Goal: Task Accomplishment & Management: Use online tool/utility

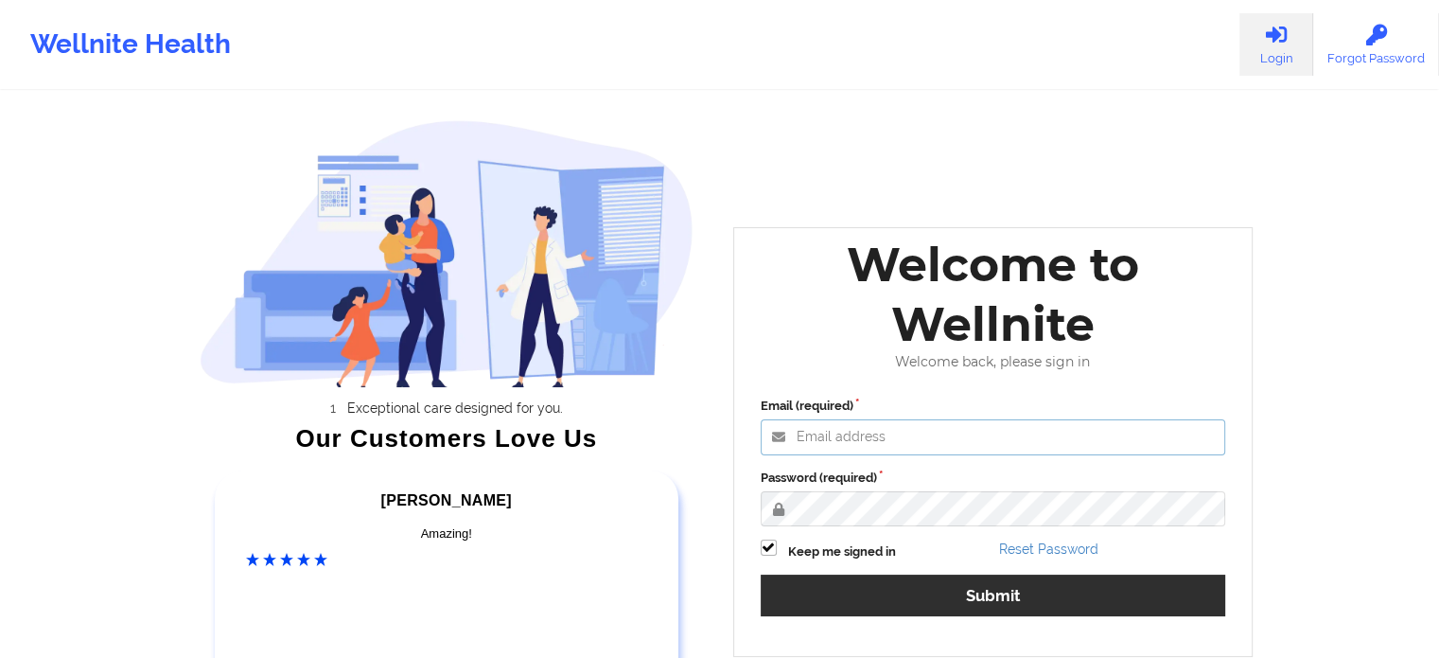
type input "[EMAIL_ADDRESS][DOMAIN_NAME]"
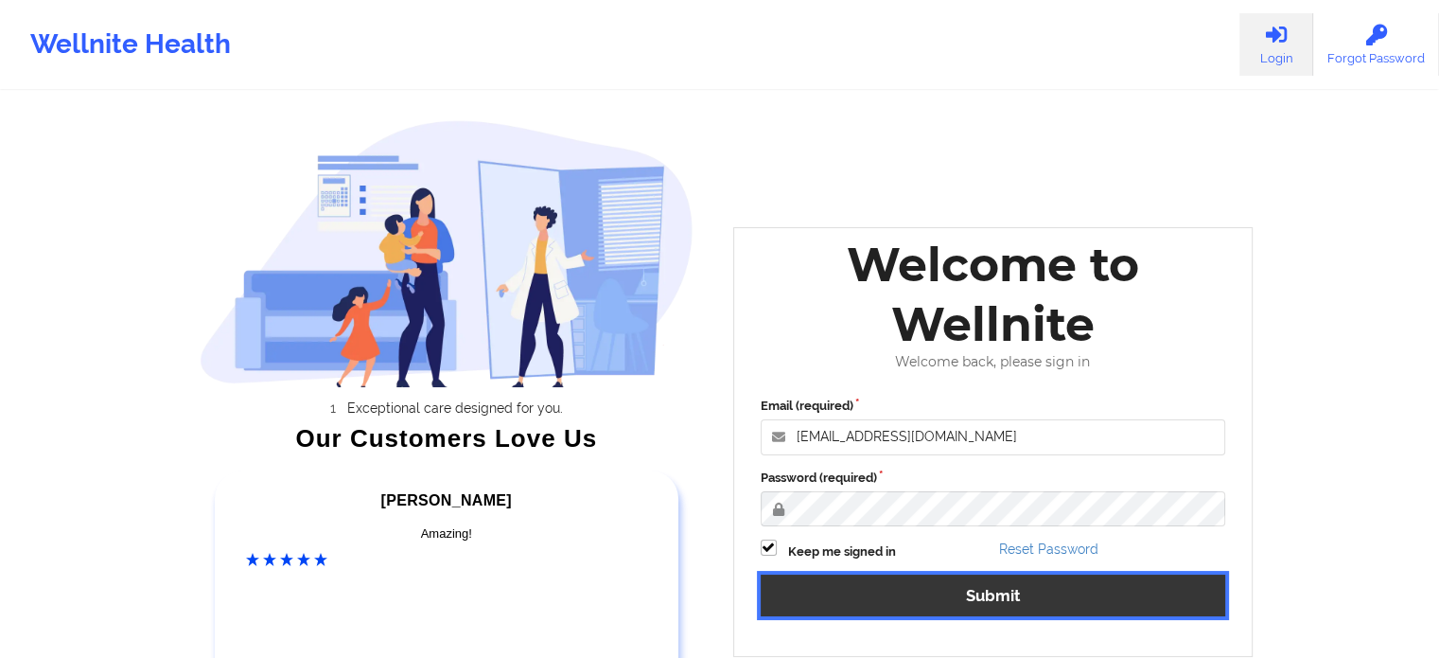
click at [930, 604] on button "Submit" at bounding box center [994, 594] width 466 height 41
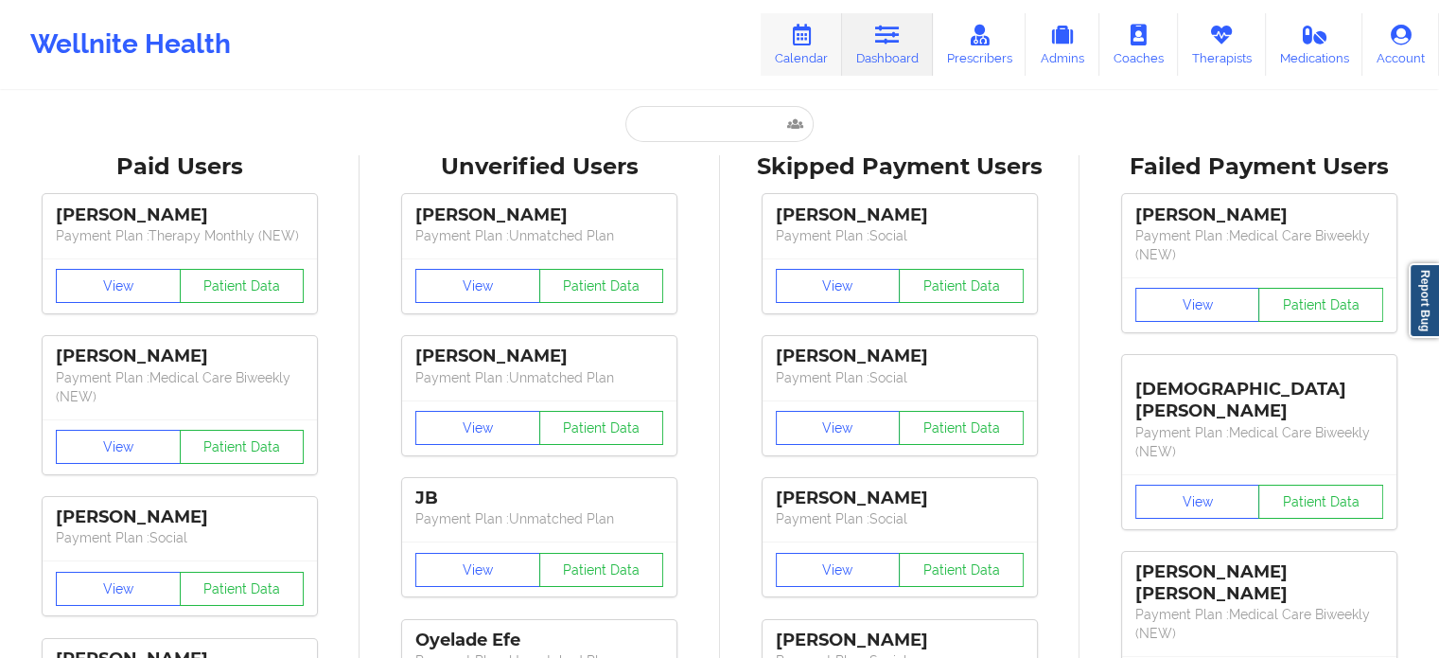
click at [803, 45] on link "Calendar" at bounding box center [801, 44] width 81 height 62
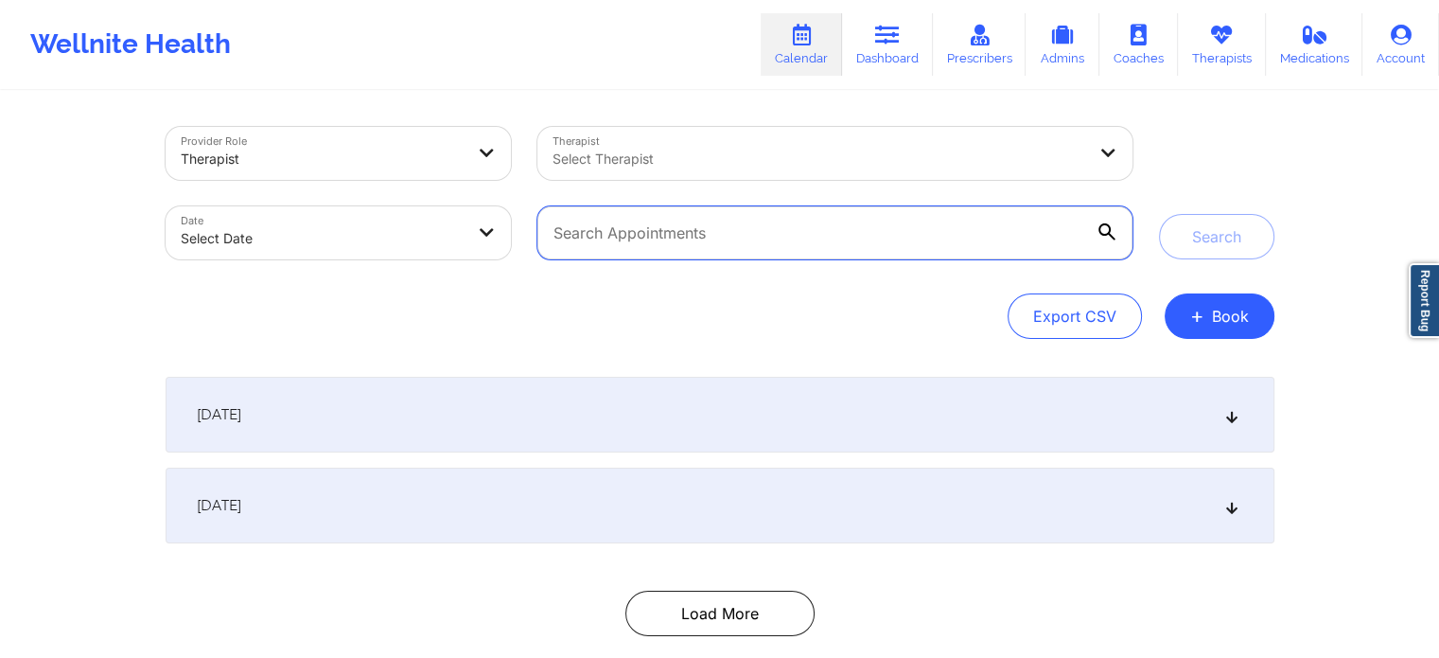
click at [630, 235] on input "text" at bounding box center [834, 232] width 594 height 53
paste input "[EMAIL_ADDRESS][DOMAIN_NAME]"
type input "[EMAIL_ADDRESS][DOMAIN_NAME]"
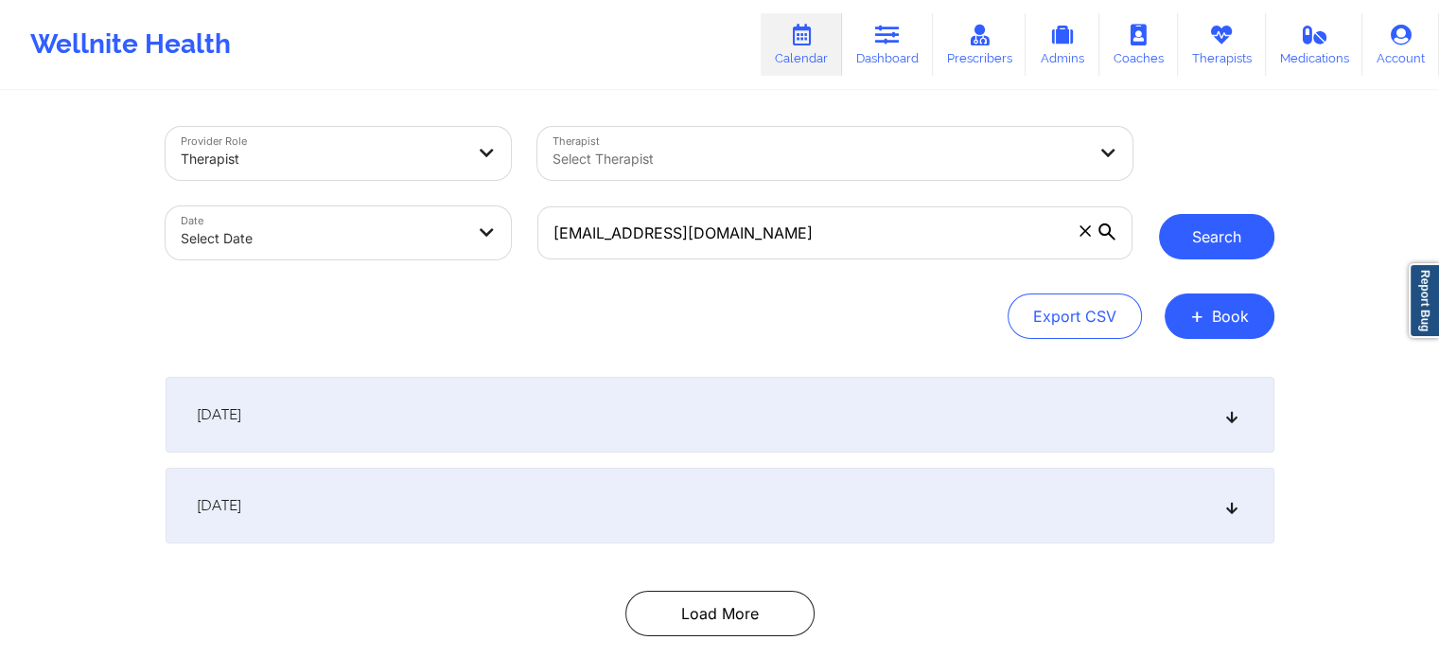
click at [1246, 253] on button "Search" at bounding box center [1216, 236] width 115 height 45
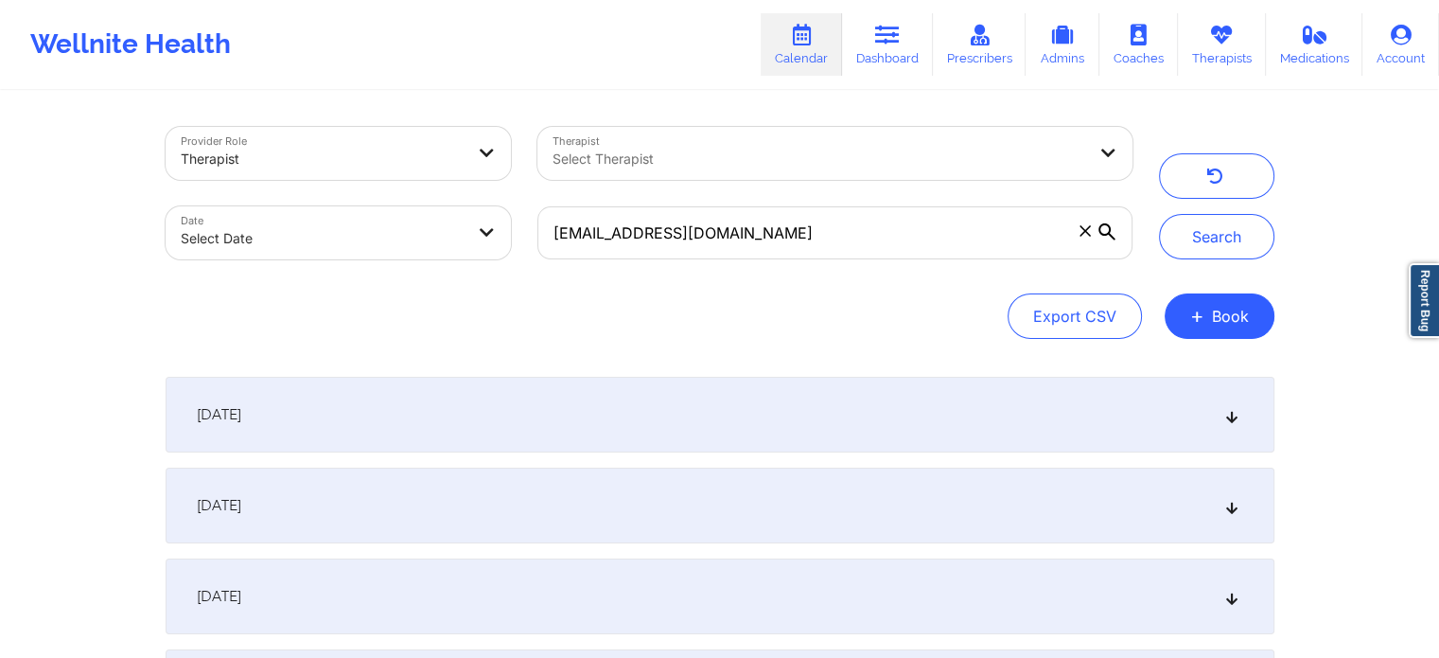
click at [325, 246] on body "Wellnite Health Calendar Dashboard Prescribers Admins Coaches Therapists Medica…" at bounding box center [719, 329] width 1439 height 658
select select "2025-8"
select select "2025-9"
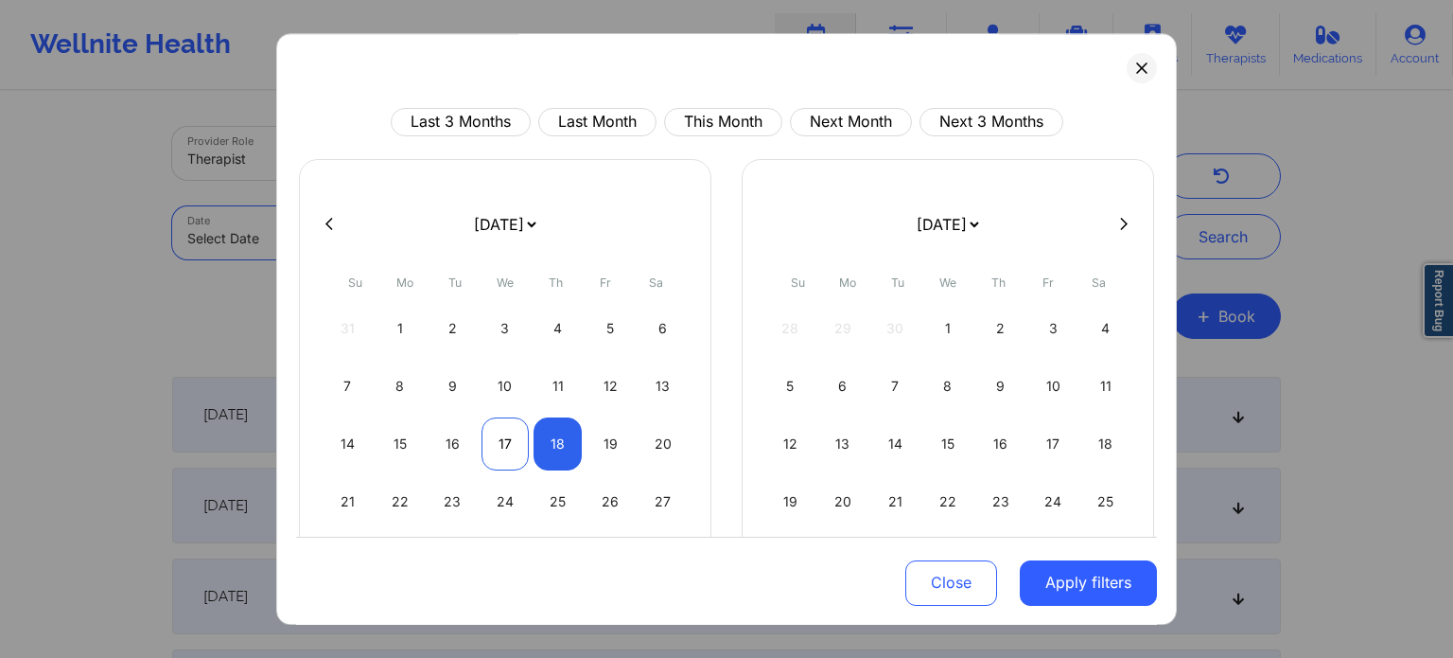
click at [496, 449] on div "17" at bounding box center [506, 443] width 48 height 53
select select "2025-8"
select select "2025-9"
select select "2025-8"
select select "2025-9"
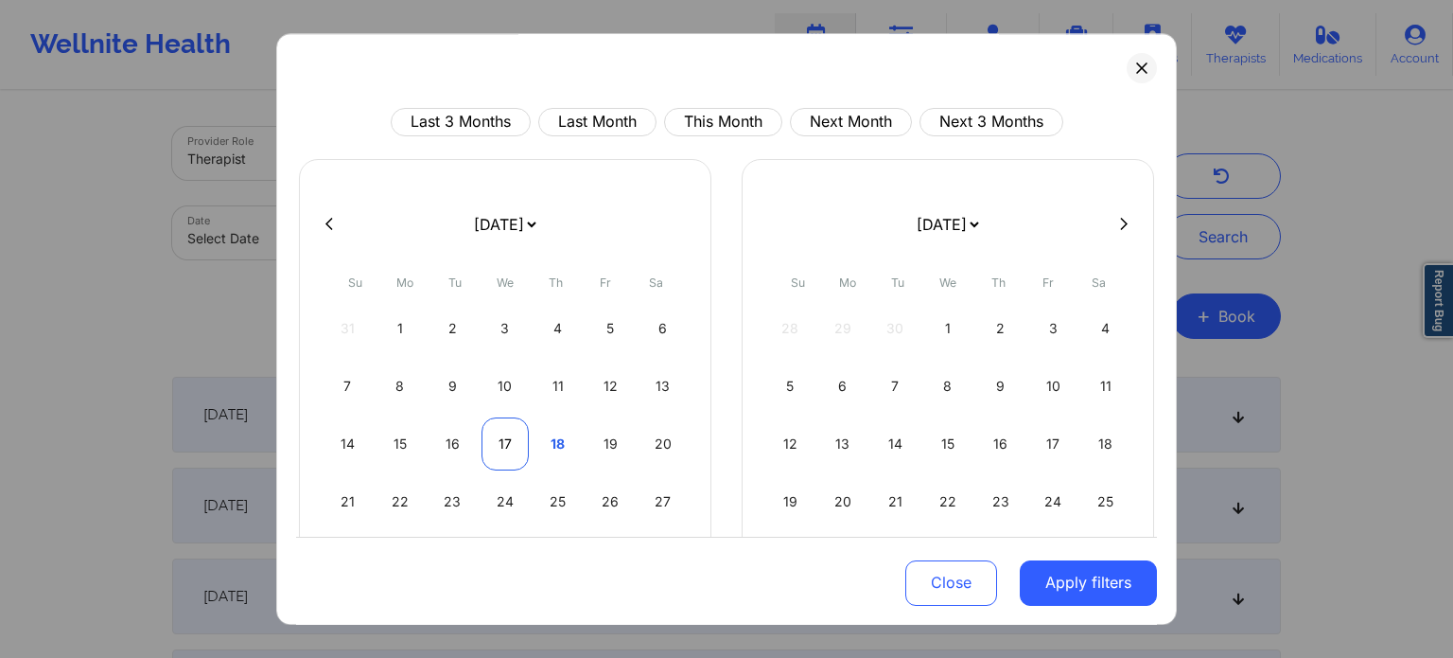
click at [508, 438] on div "17" at bounding box center [506, 443] width 48 height 53
select select "2025-8"
select select "2025-9"
click at [552, 446] on div "18" at bounding box center [558, 443] width 48 height 53
select select "2025-8"
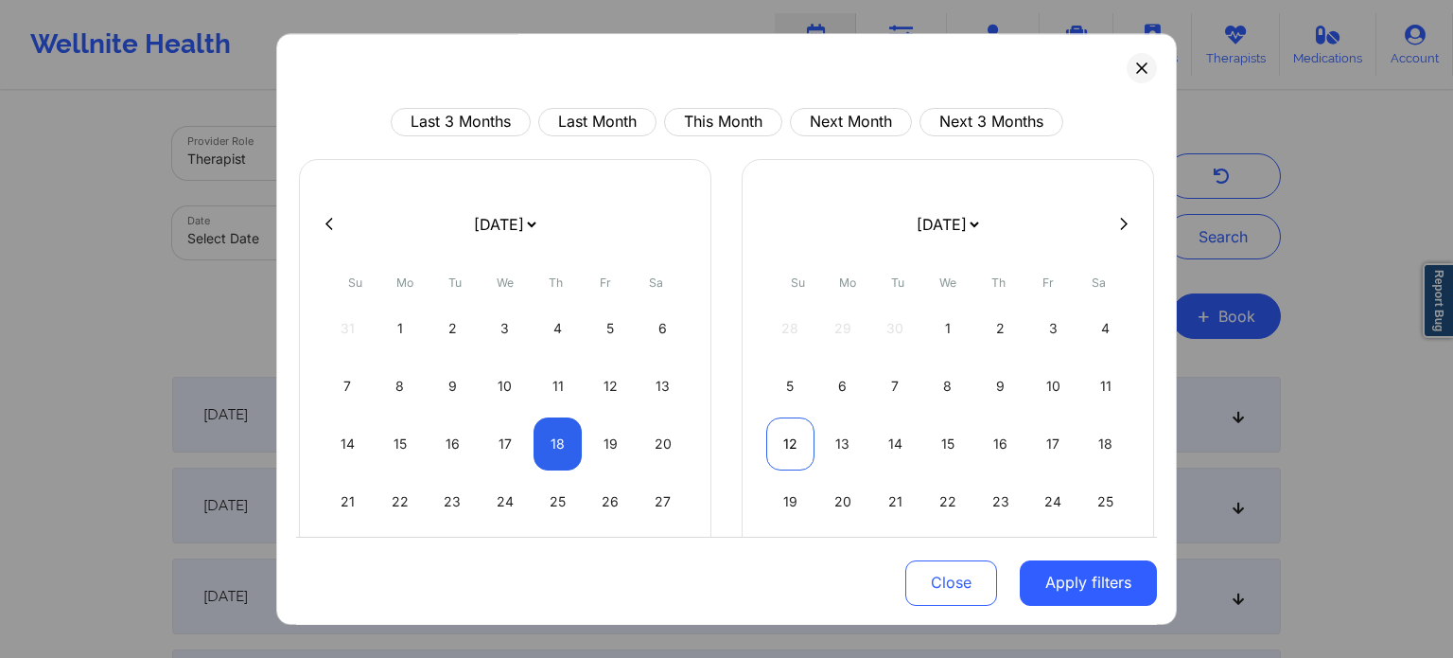
select select "2025-9"
select select "2025-8"
select select "2025-9"
select select "2025-8"
select select "2025-9"
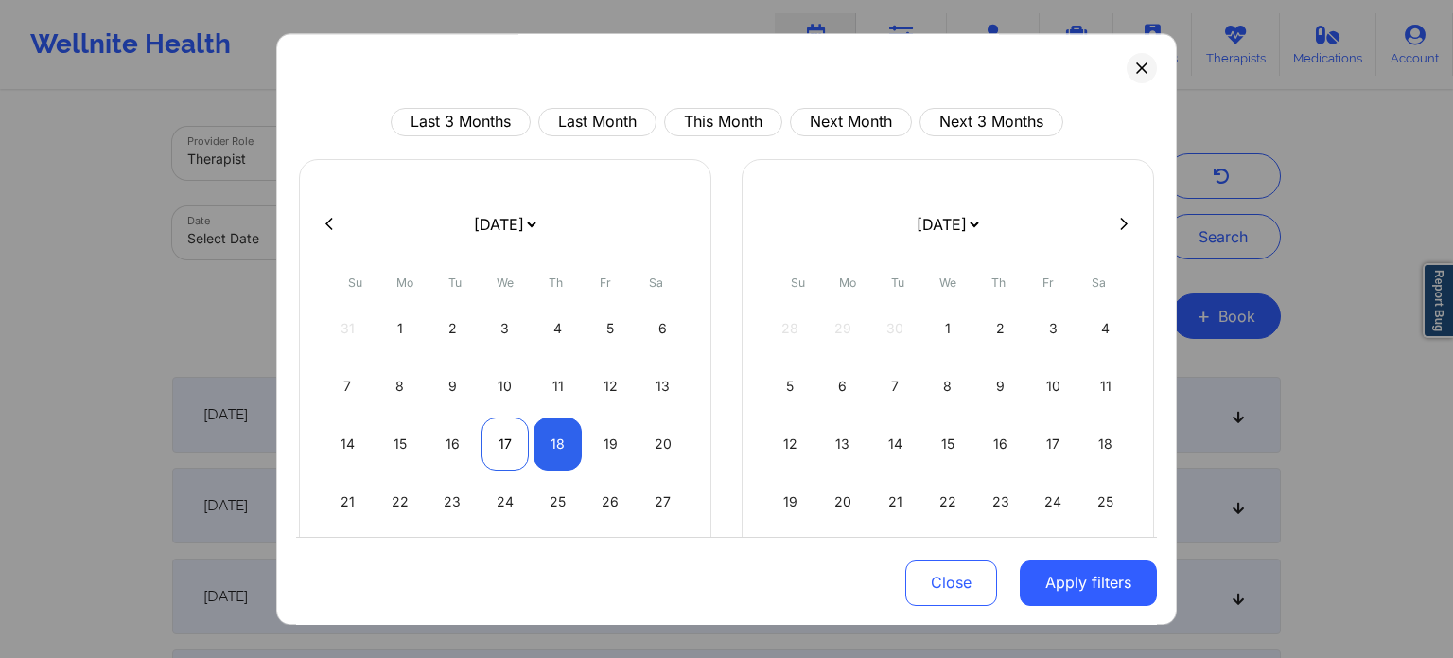
click at [520, 440] on div "17" at bounding box center [506, 443] width 48 height 53
select select "2025-8"
select select "2025-9"
select select "2025-8"
select select "2025-9"
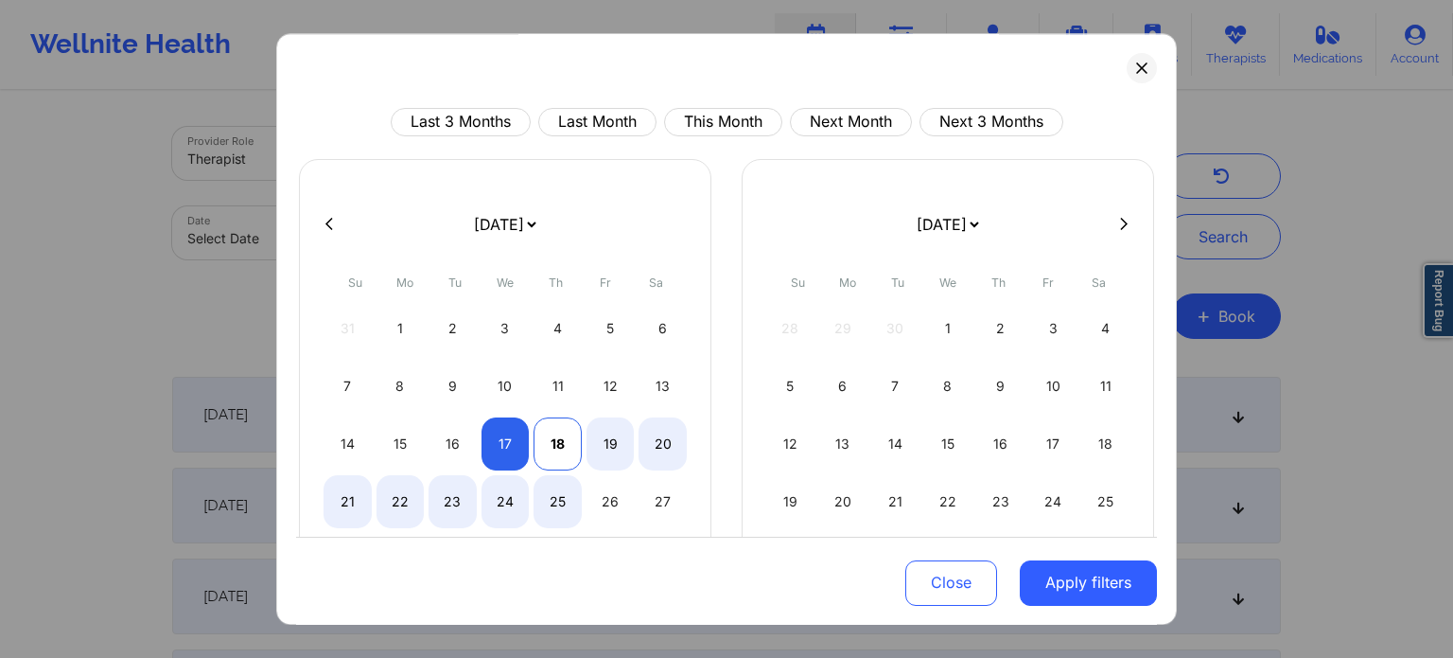
select select "2025-8"
select select "2025-9"
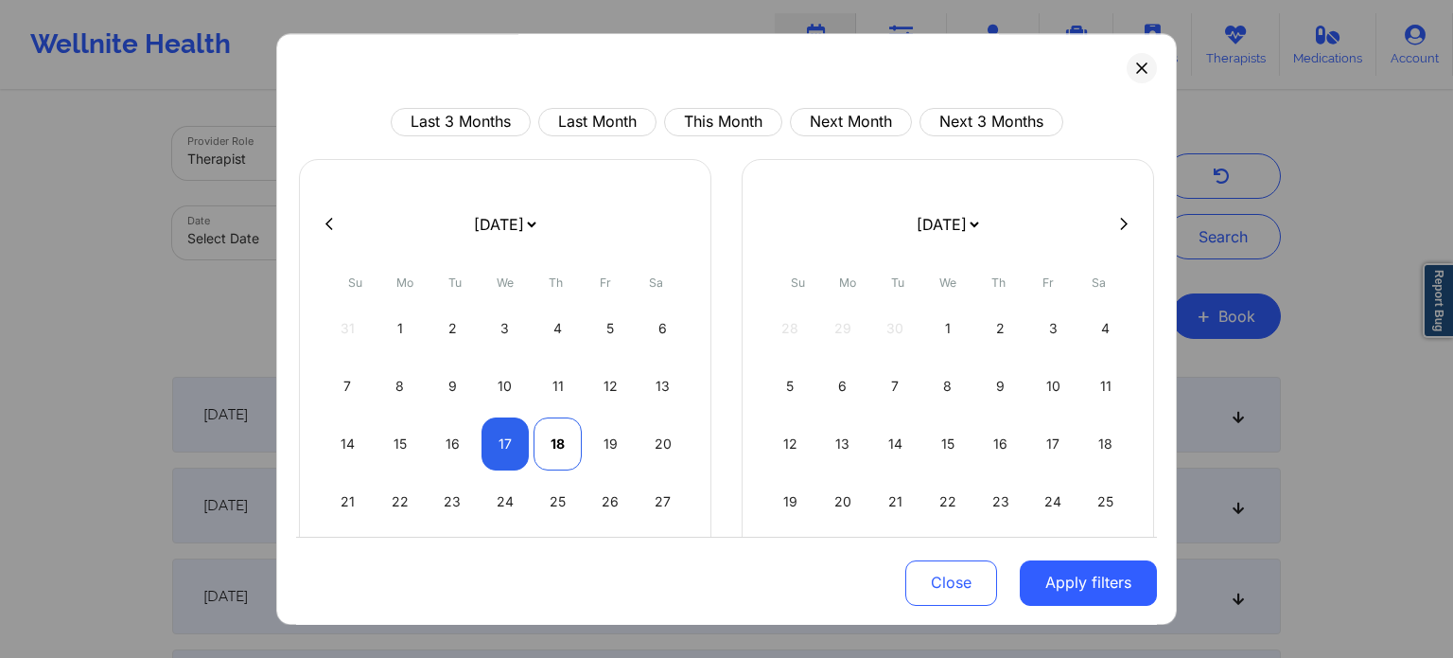
click at [549, 431] on div "18" at bounding box center [558, 443] width 48 height 53
select select "2025-8"
select select "2025-9"
click at [1071, 597] on button "Apply filters" at bounding box center [1088, 581] width 137 height 45
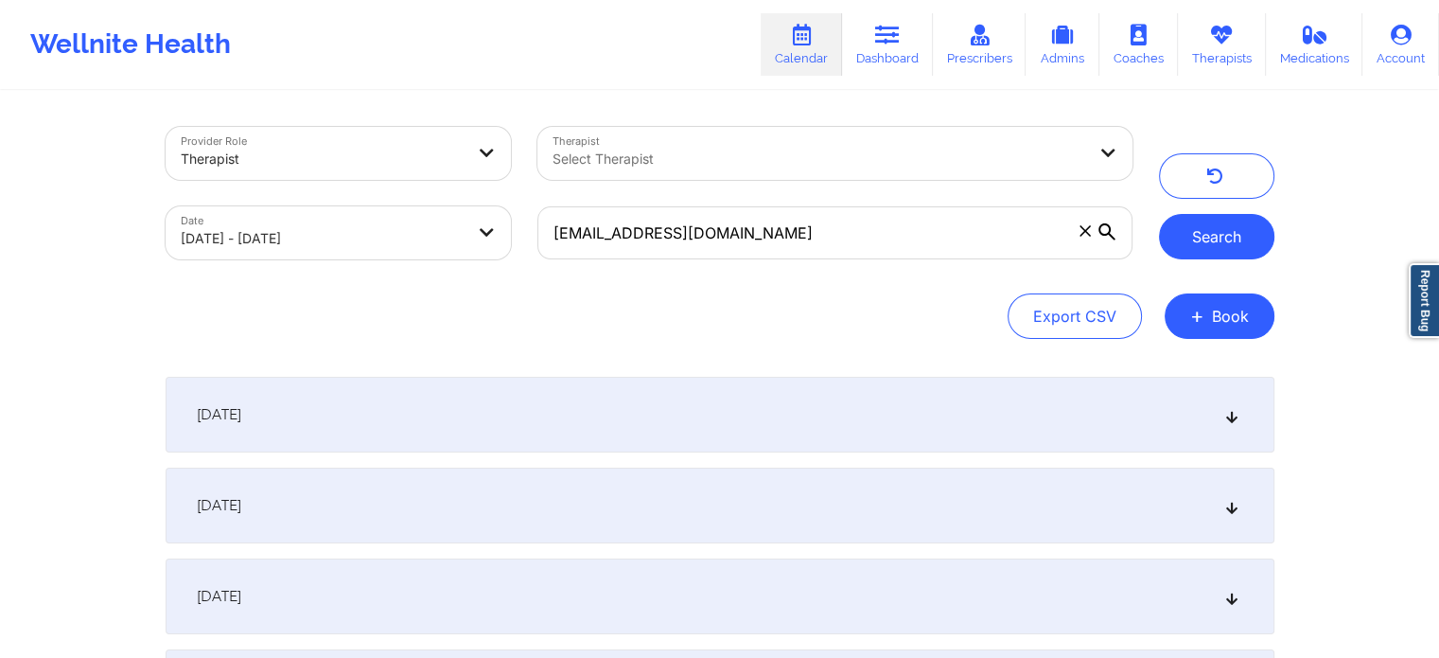
click at [1223, 247] on button "Search" at bounding box center [1216, 236] width 115 height 45
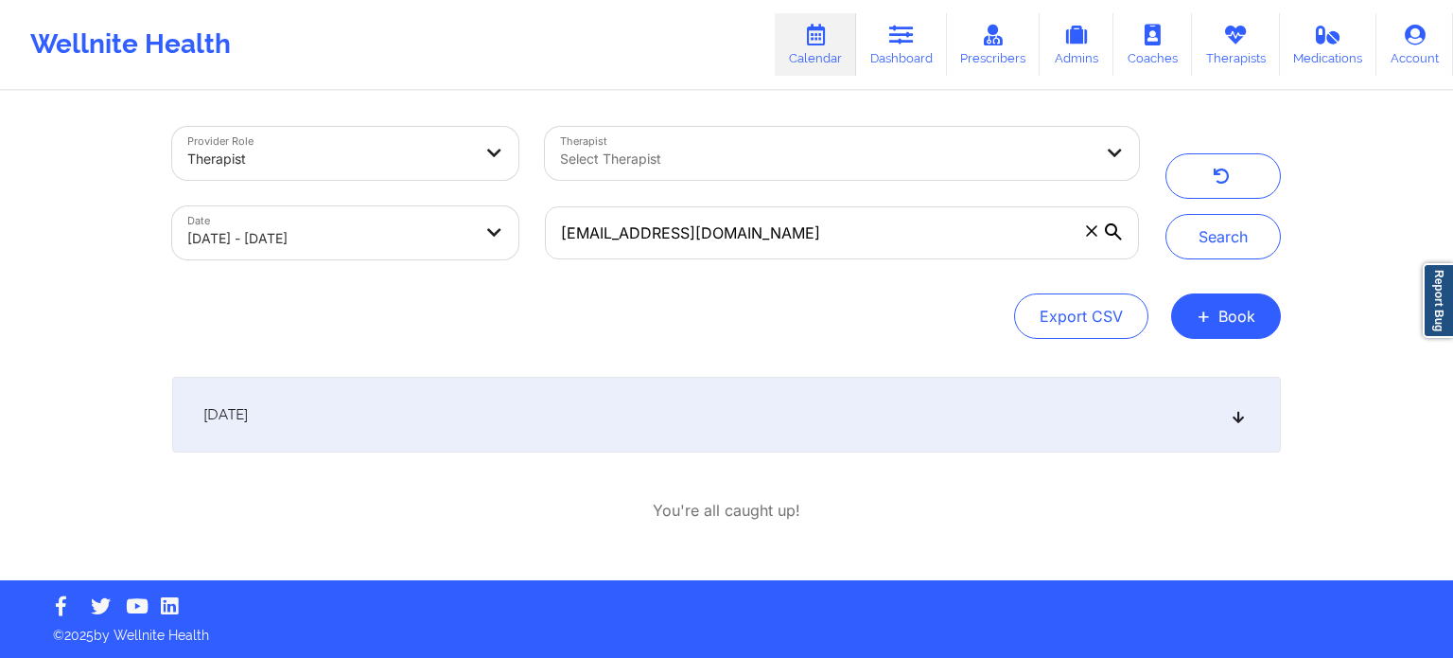
click at [941, 464] on div "[DATE] 6:00pm 7:00pm [DATE] [PERSON_NAME] Video-Call with Therapist [PERSON_NAM…" at bounding box center [726, 449] width 1109 height 145
click at [959, 435] on div "[DATE]" at bounding box center [726, 415] width 1109 height 76
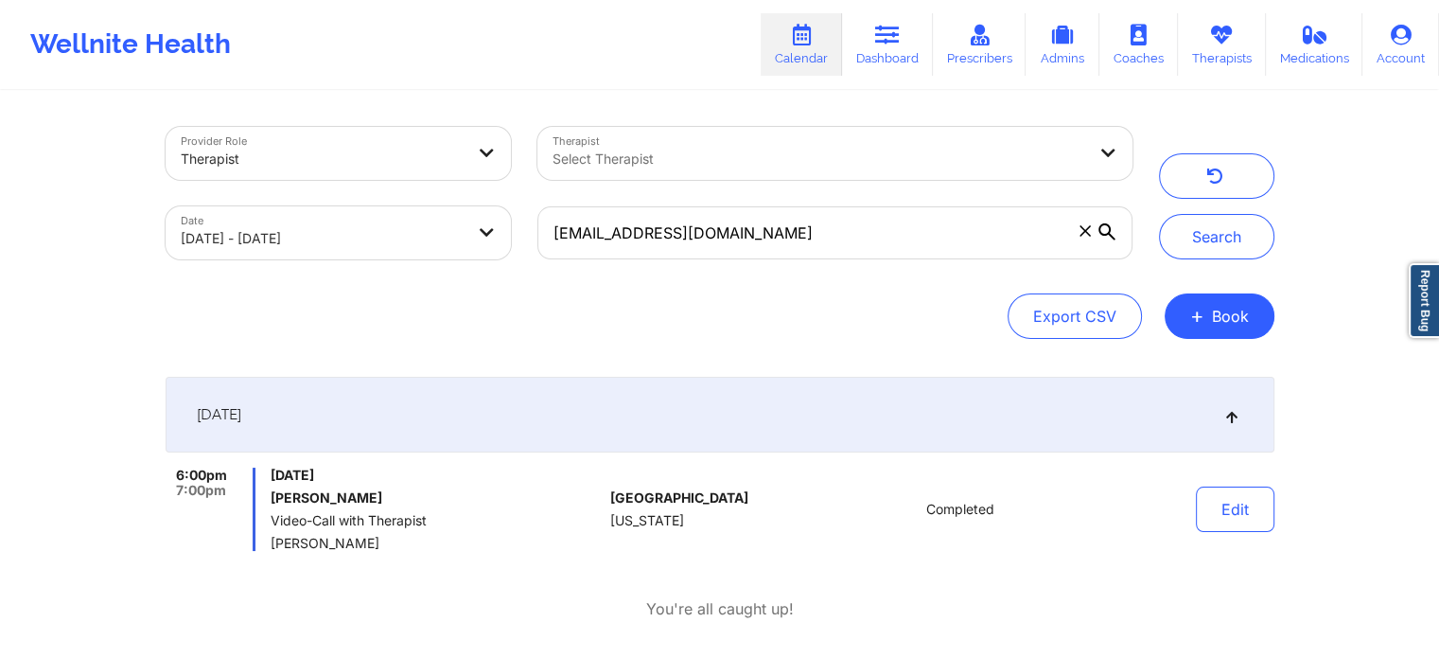
click at [1086, 232] on icon at bounding box center [1085, 230] width 10 height 10
click at [1086, 232] on input "[EMAIL_ADDRESS][DOMAIN_NAME]" at bounding box center [834, 232] width 594 height 53
select select "2025-8"
select select "2025-9"
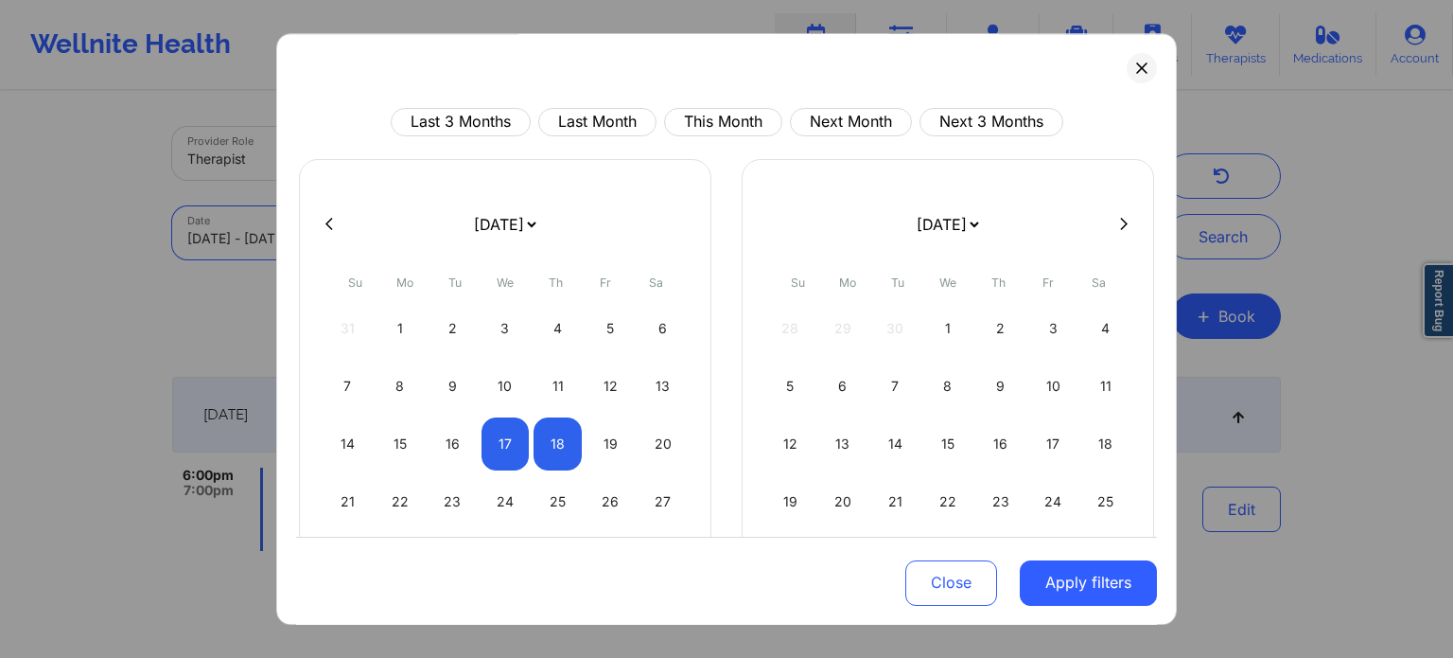
click at [305, 238] on body "Wellnite Health Calendar Dashboard Prescribers Admins Coaches Therapists Medica…" at bounding box center [726, 329] width 1453 height 658
click at [1086, 608] on div "Close Apply filters" at bounding box center [726, 580] width 861 height 88
click at [1090, 586] on button "Apply filters" at bounding box center [1088, 581] width 137 height 45
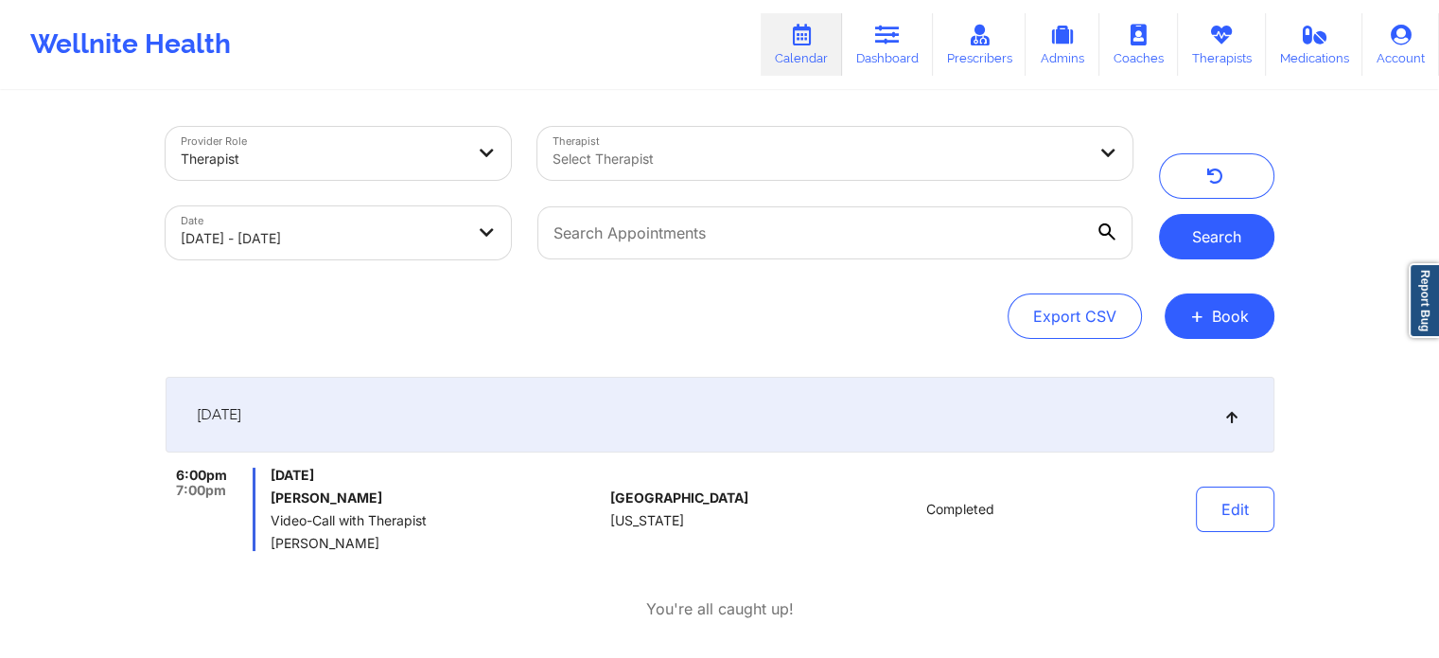
click at [1215, 245] on button "Search" at bounding box center [1216, 236] width 115 height 45
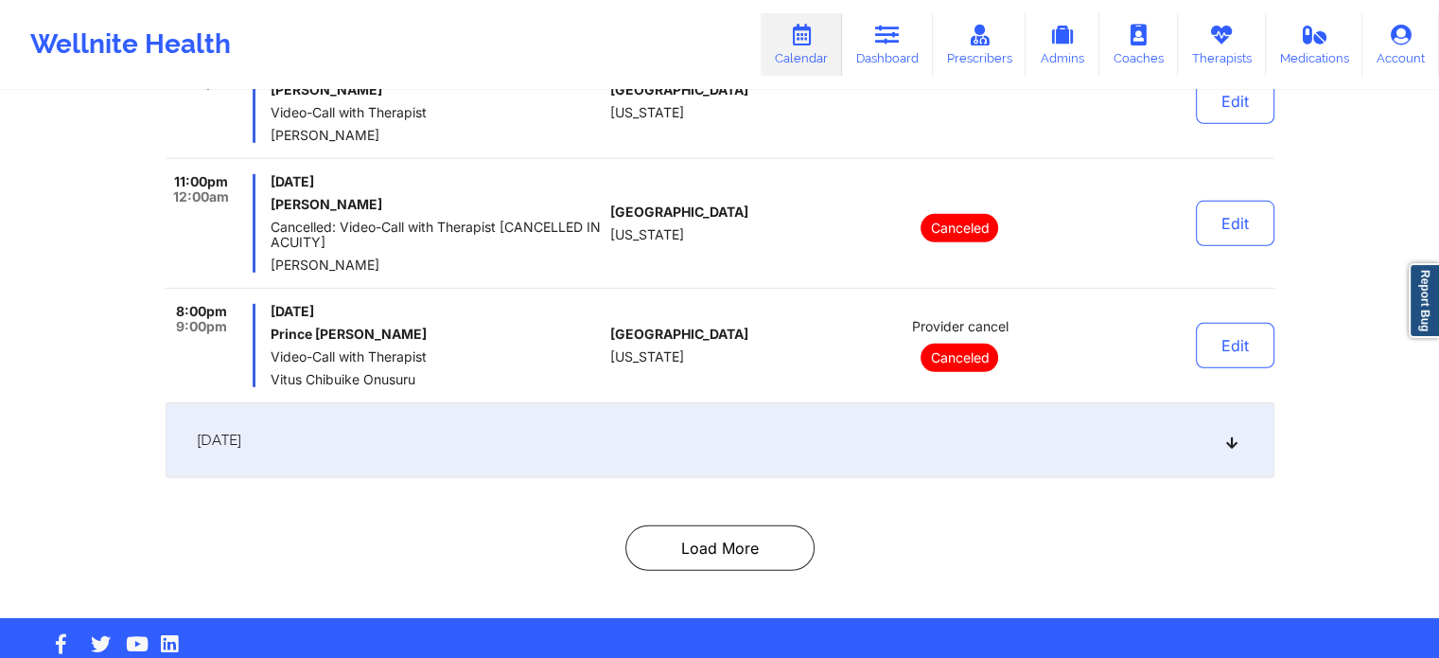
scroll to position [5662, 0]
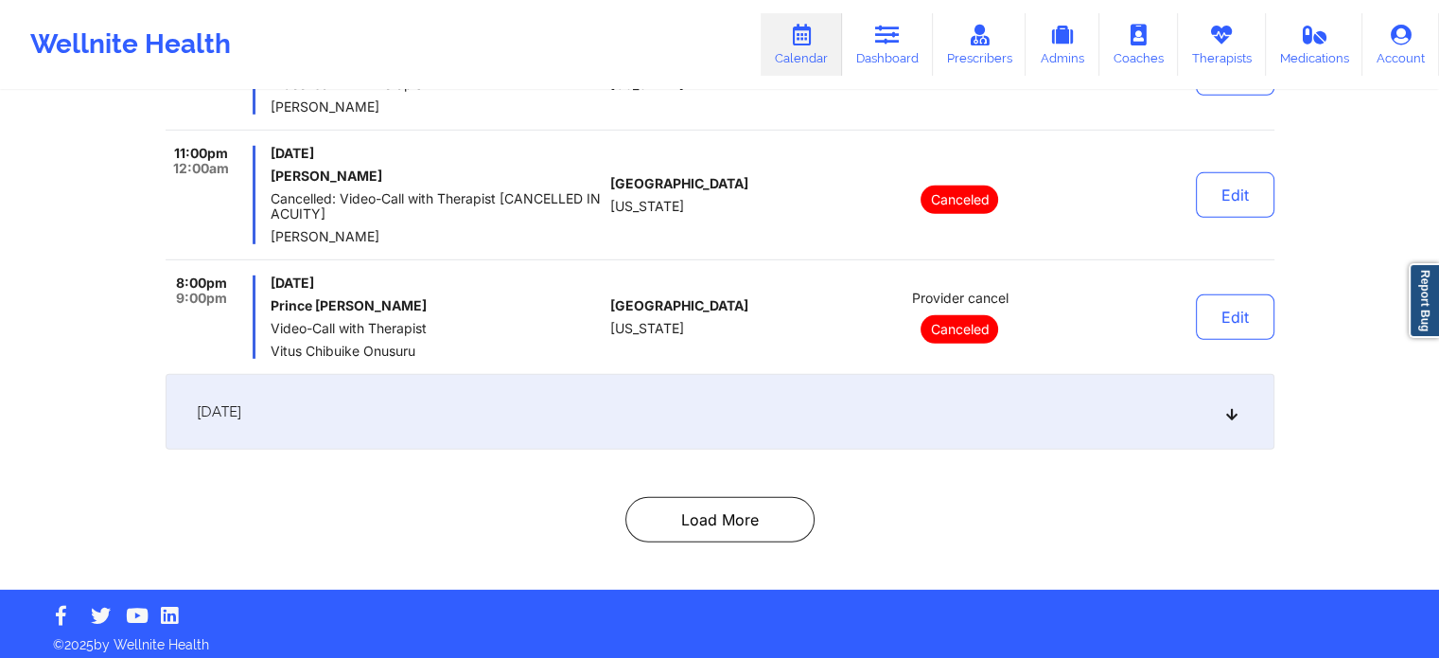
click at [835, 415] on div "[DATE]" at bounding box center [720, 412] width 1109 height 76
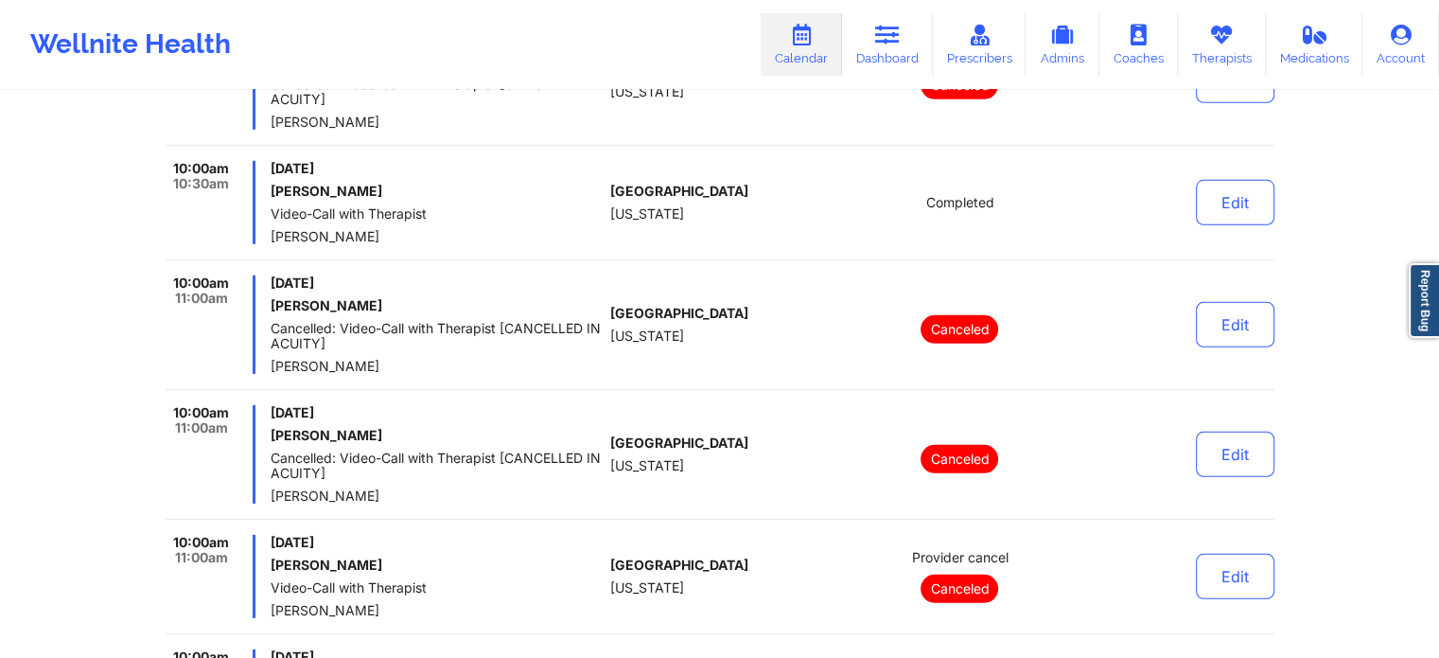
scroll to position [6547, 0]
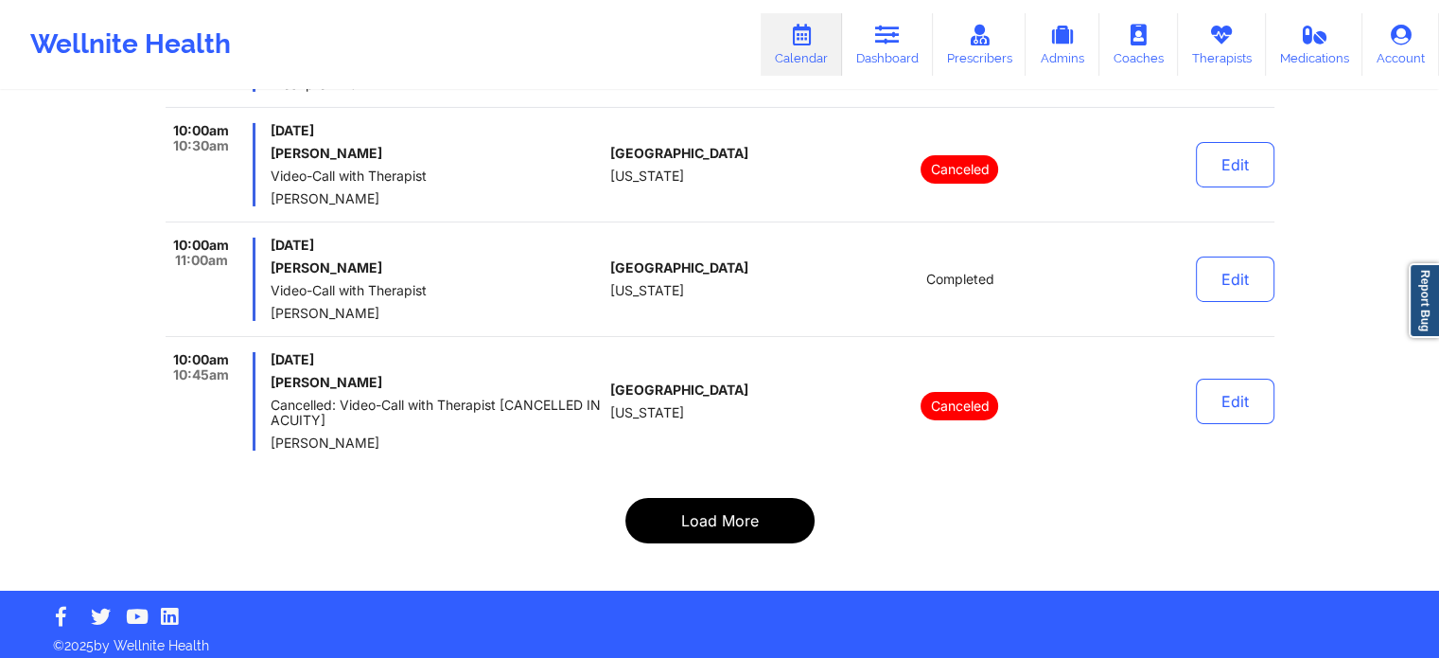
click at [741, 498] on button "Load More" at bounding box center [719, 520] width 189 height 45
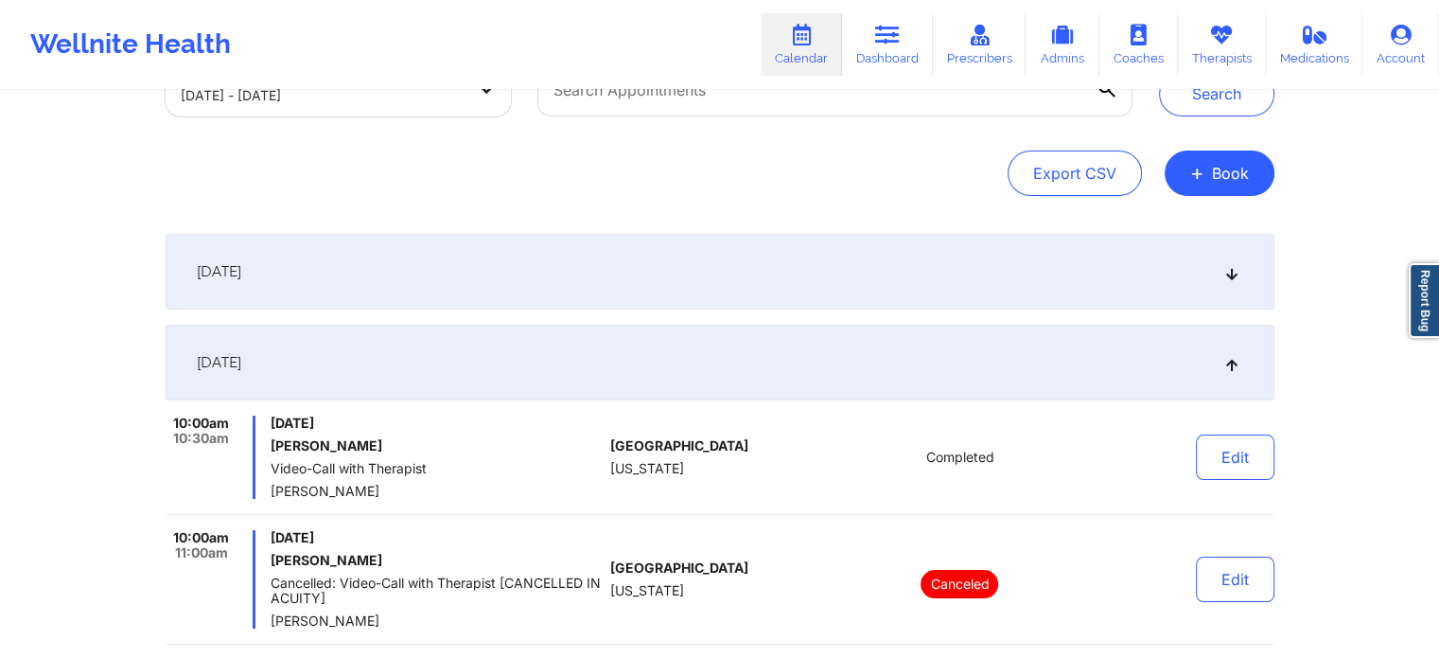
scroll to position [0, 0]
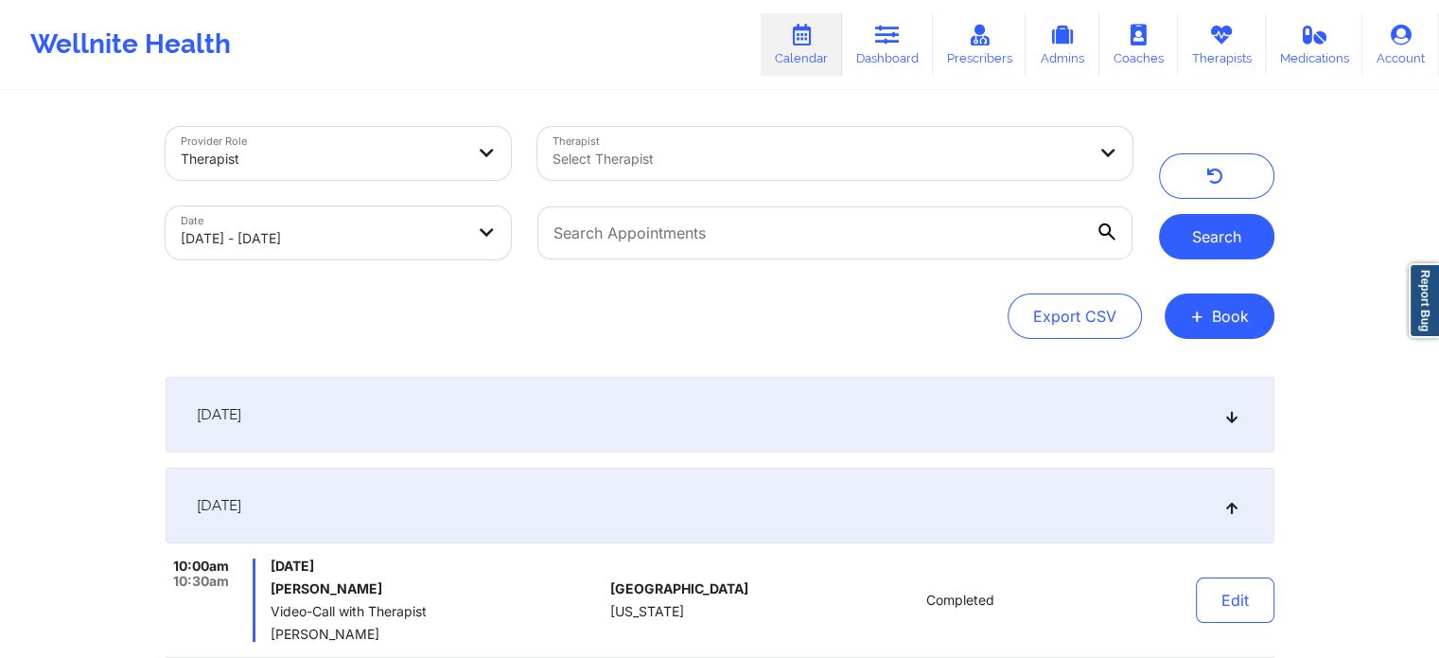
drag, startPoint x: 1223, startPoint y: 272, endPoint x: 1226, endPoint y: 237, distance: 35.2
click at [1226, 237] on div "Provider Role Therapist Therapist Select Therapist Date [DATE] - [DATE] Search" at bounding box center [719, 193] width 1135 height 159
click at [1226, 237] on button "Search" at bounding box center [1216, 236] width 115 height 45
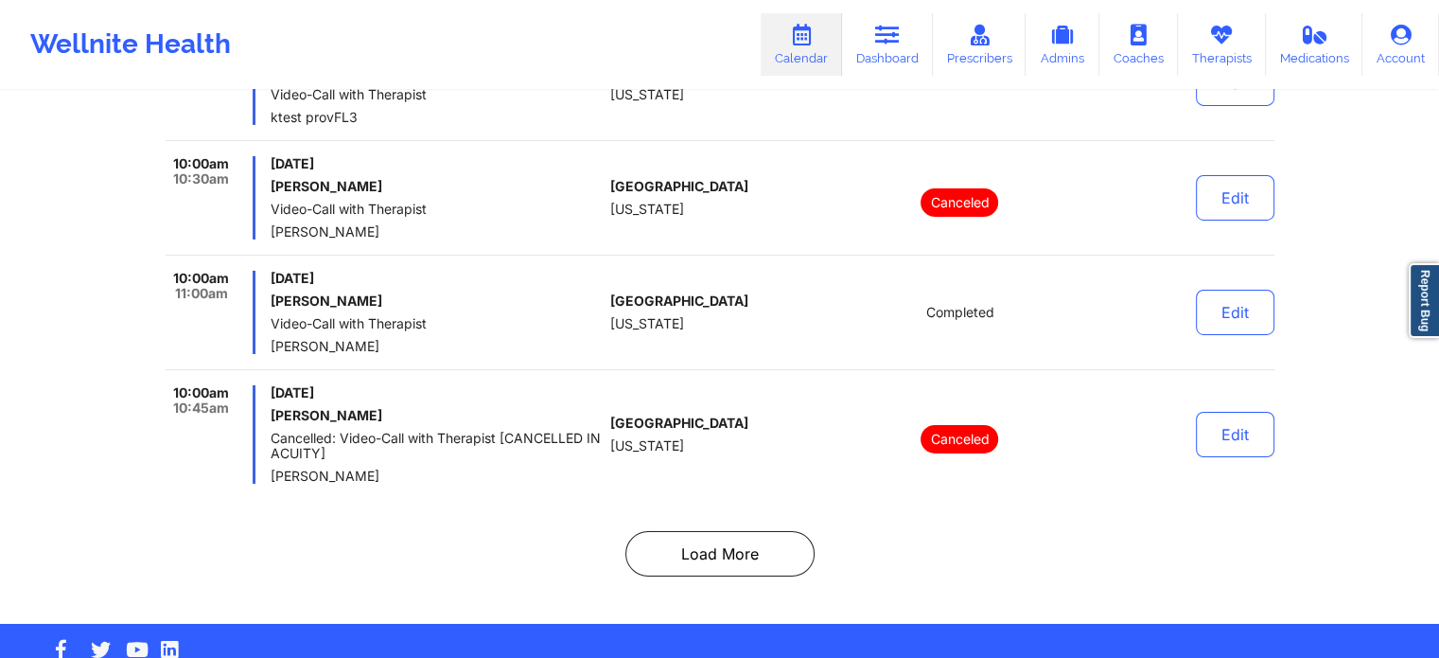
scroll to position [6547, 0]
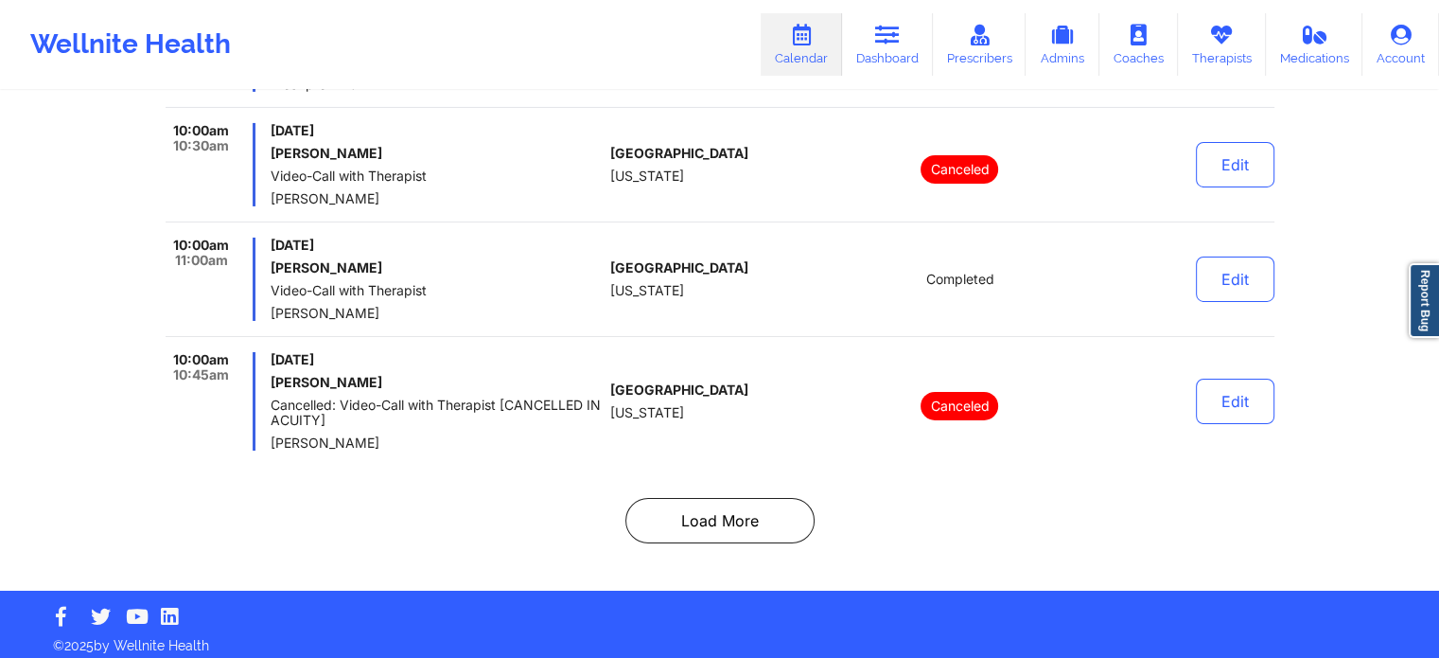
click at [705, 517] on button "Load More" at bounding box center [719, 520] width 189 height 45
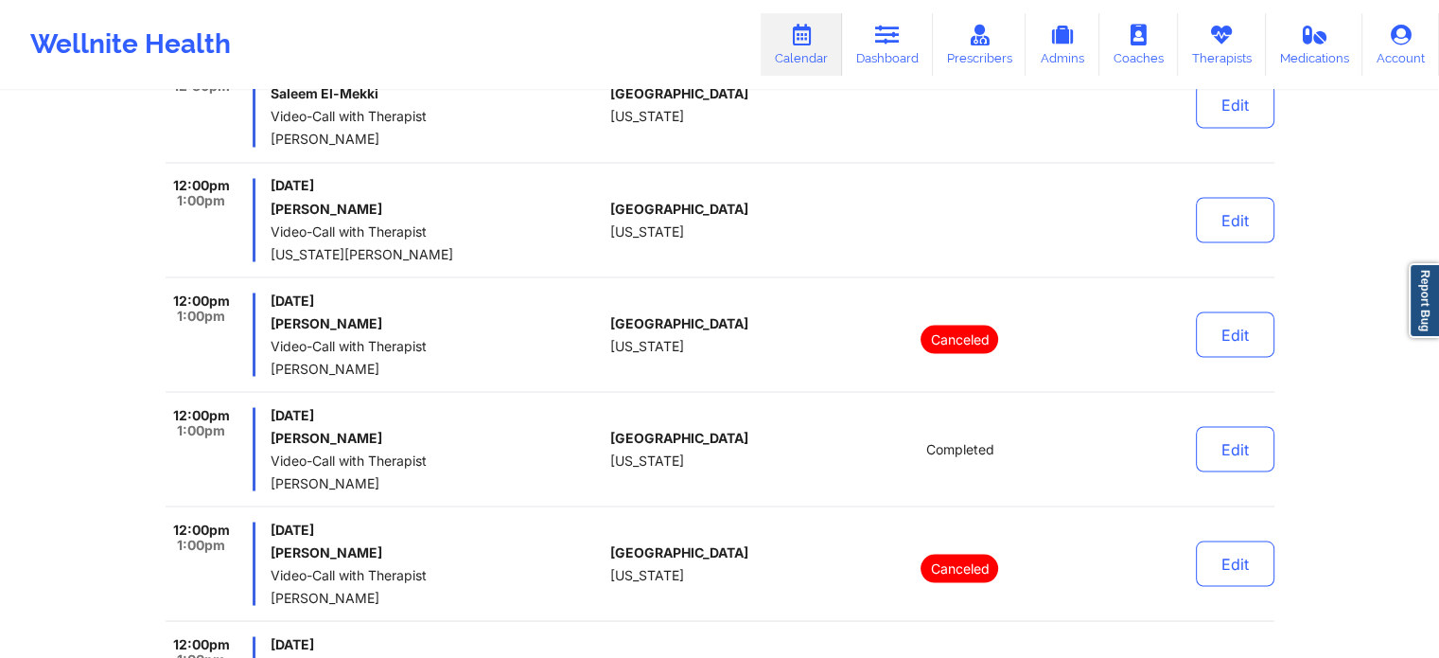
scroll to position [12048, 0]
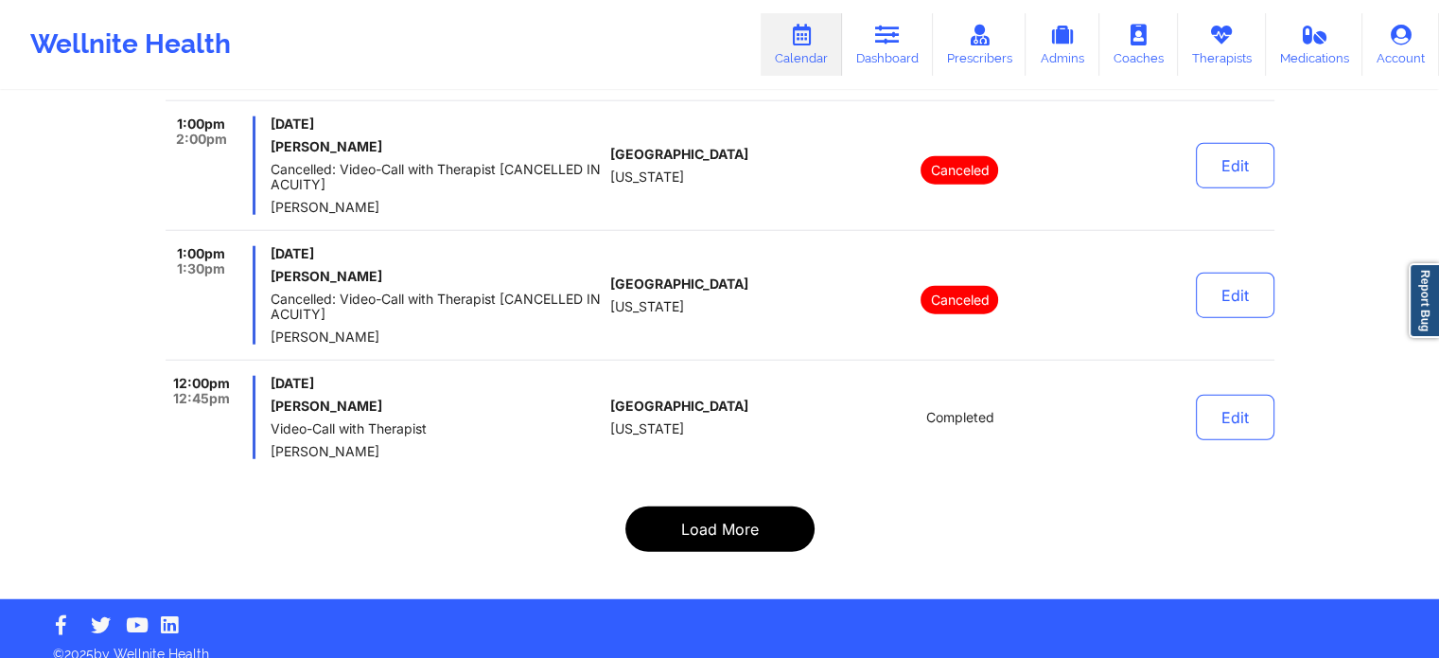
click at [748, 509] on button "Load More" at bounding box center [719, 528] width 189 height 45
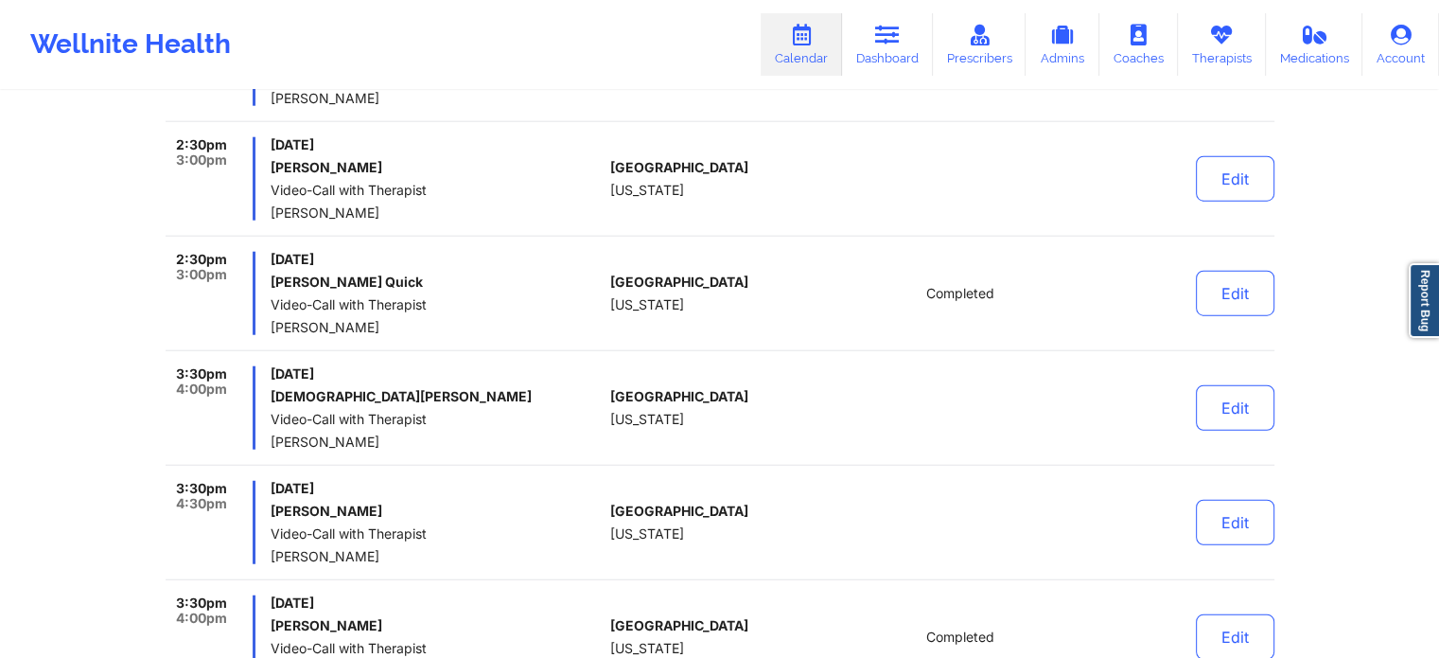
scroll to position [12199, 0]
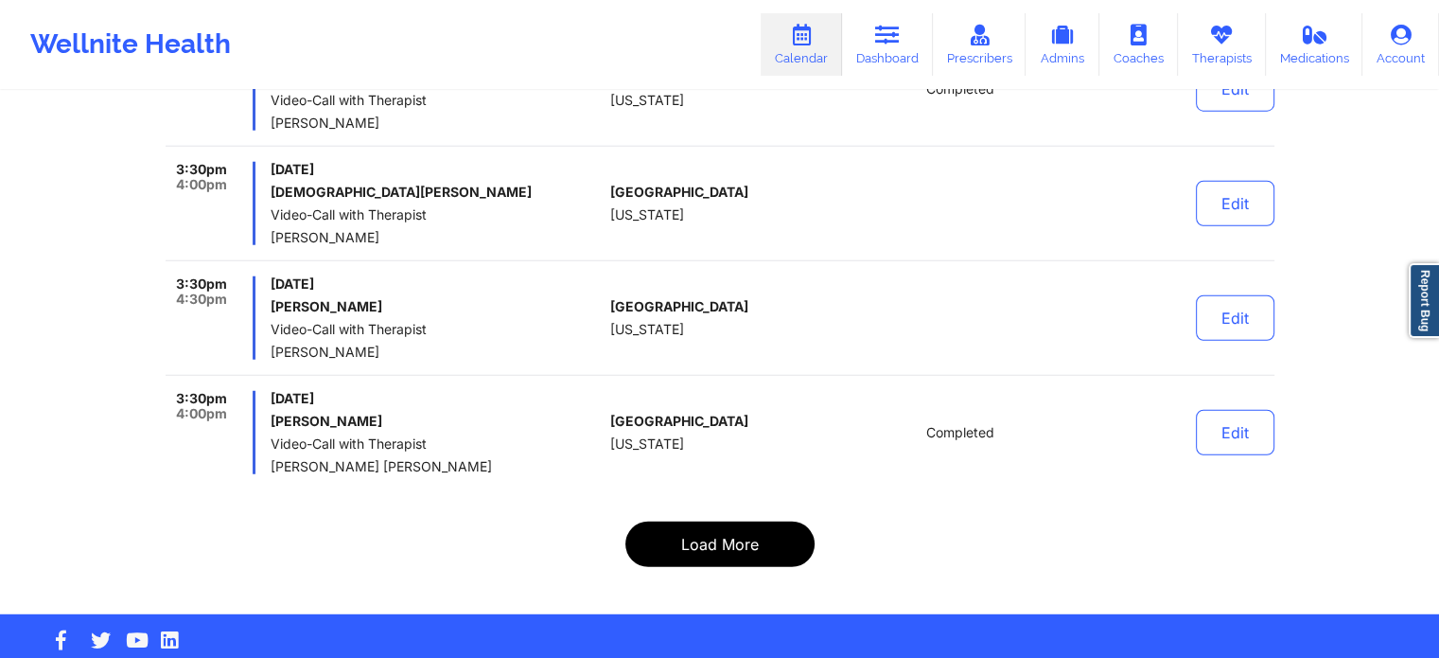
click at [691, 530] on button "Load More" at bounding box center [719, 543] width 189 height 45
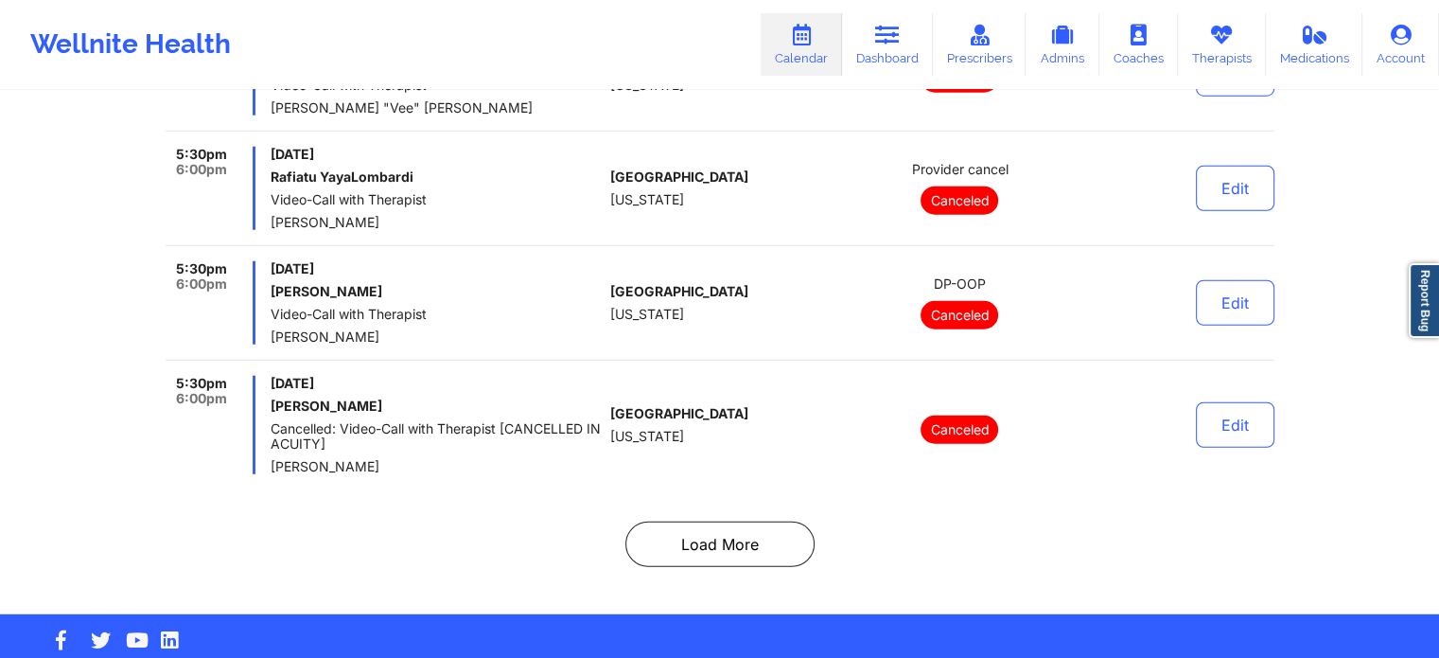
scroll to position [12169, 0]
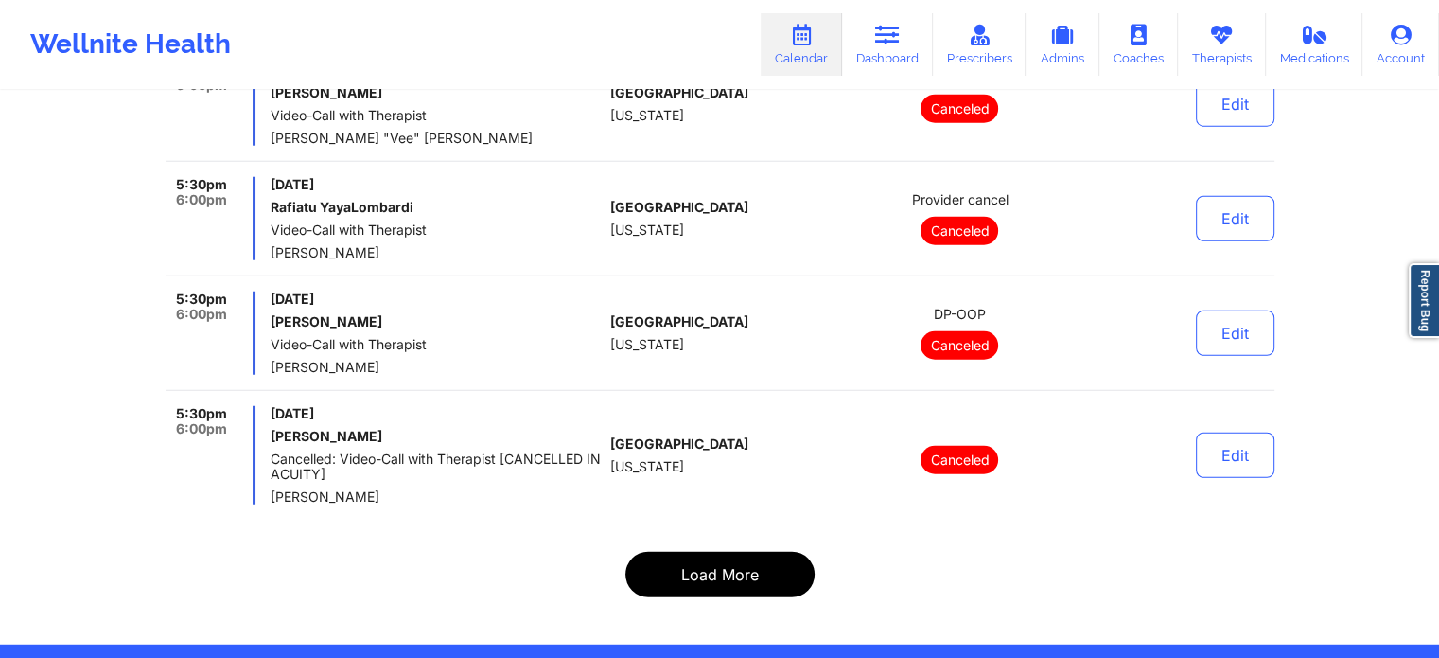
click at [761, 552] on button "Load More" at bounding box center [719, 574] width 189 height 45
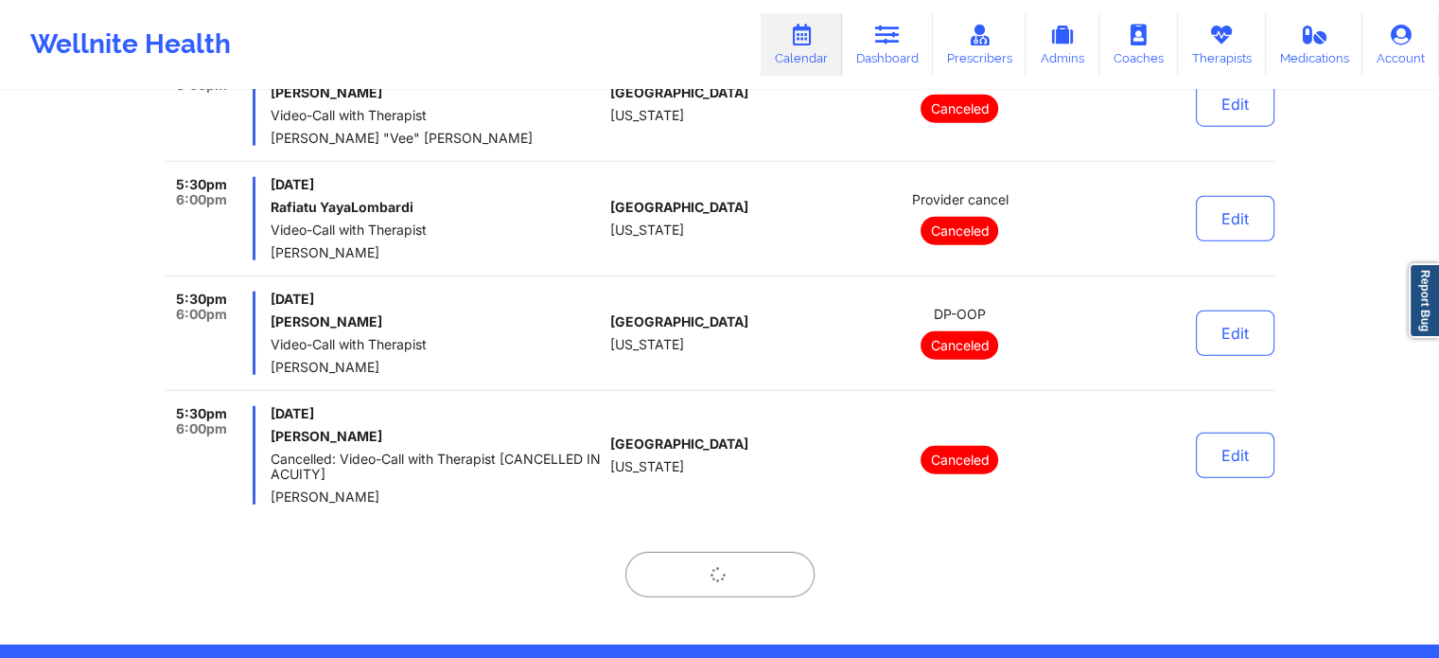
scroll to position [12063, 0]
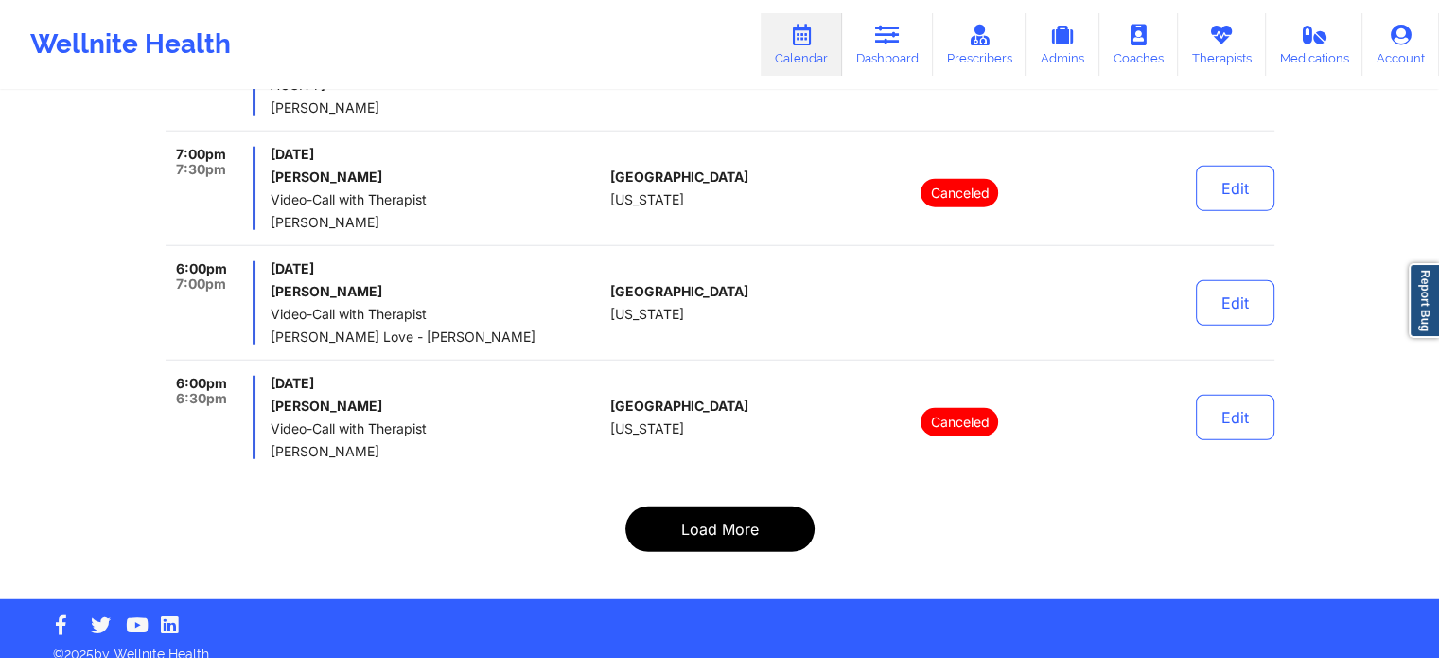
click at [774, 506] on button "Load More" at bounding box center [719, 528] width 189 height 45
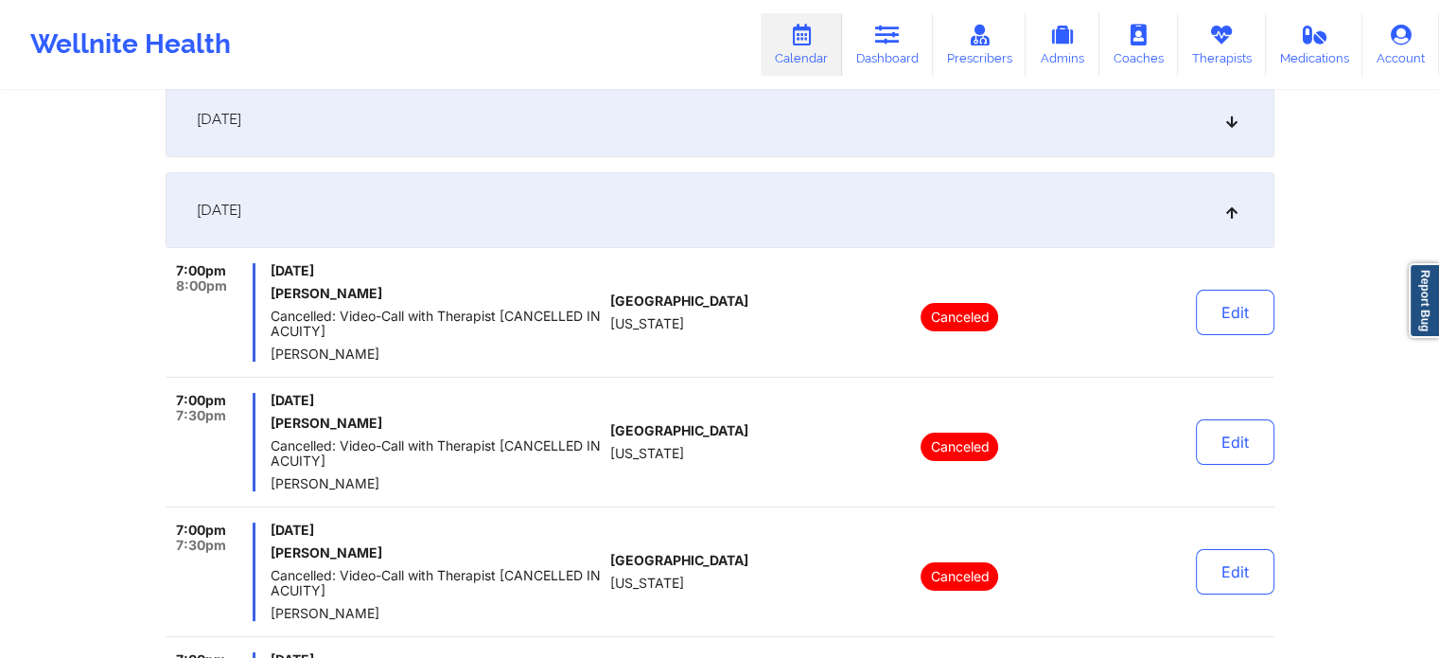
scroll to position [288, 0]
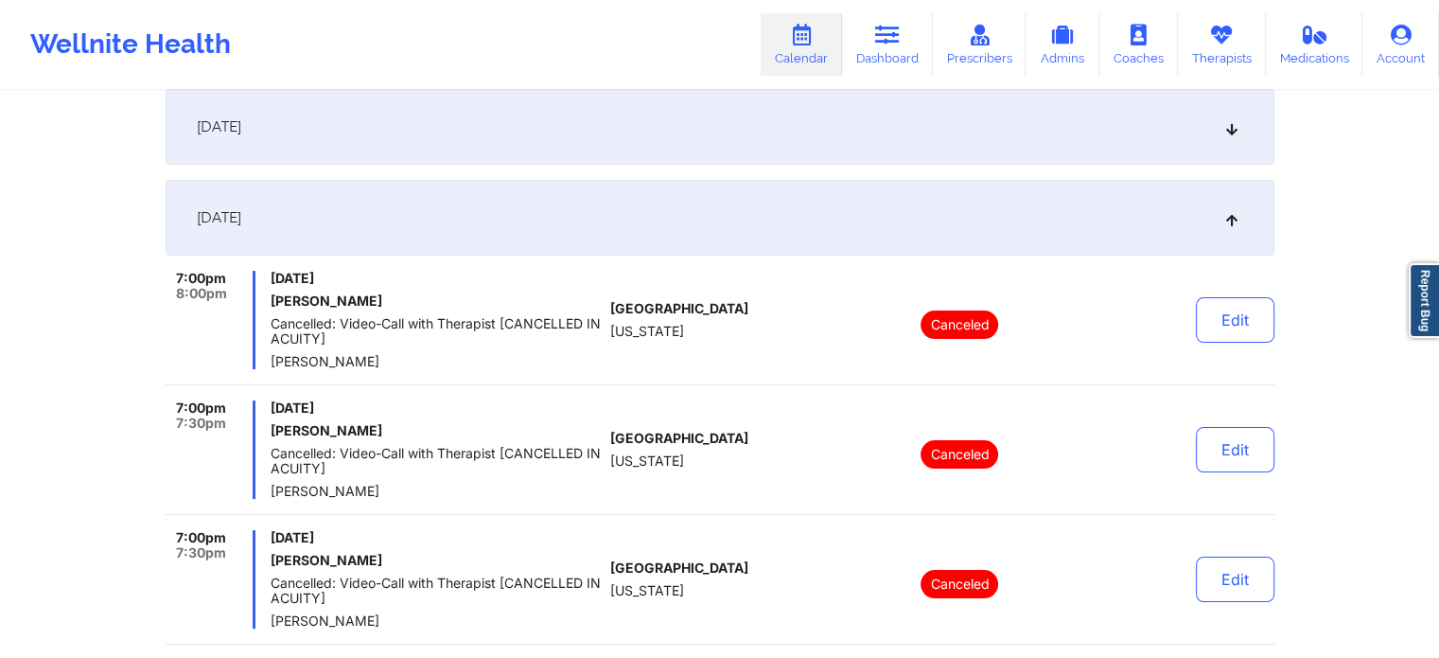
click at [1241, 202] on div "[DATE]" at bounding box center [720, 218] width 1109 height 76
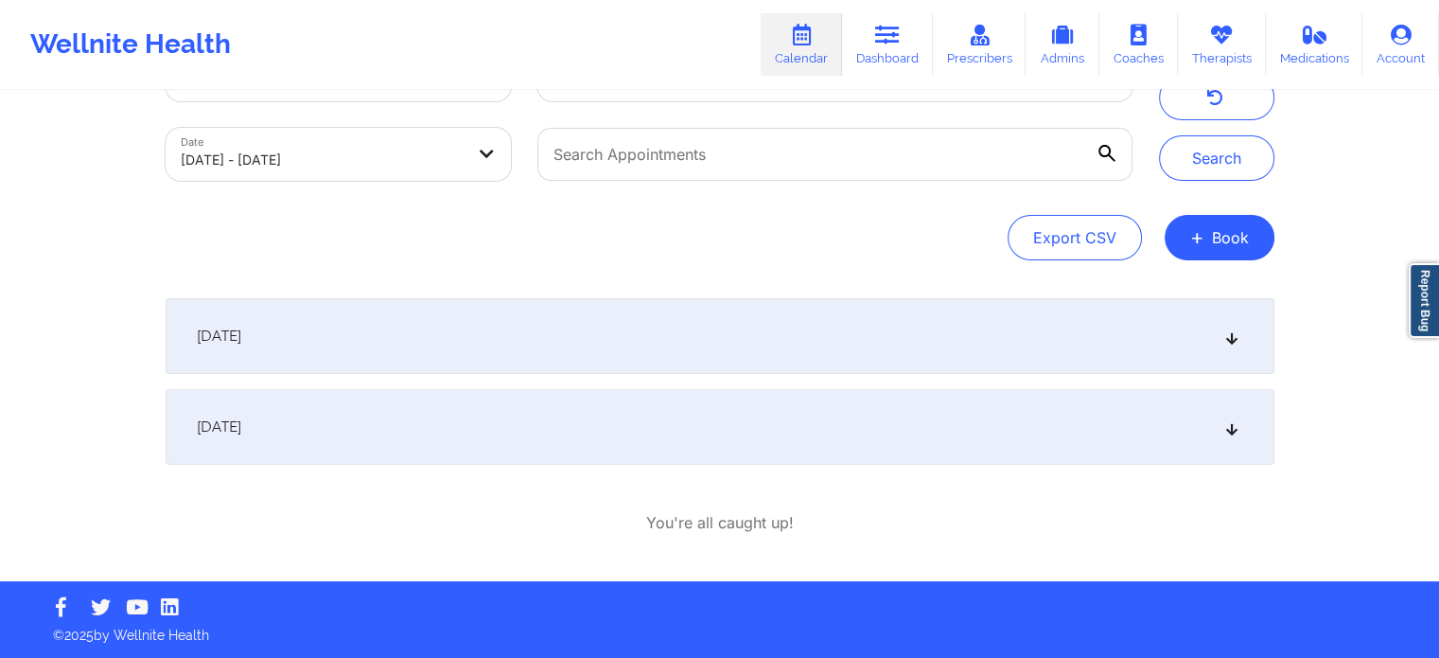
click at [1207, 408] on div "[DATE]" at bounding box center [720, 427] width 1109 height 76
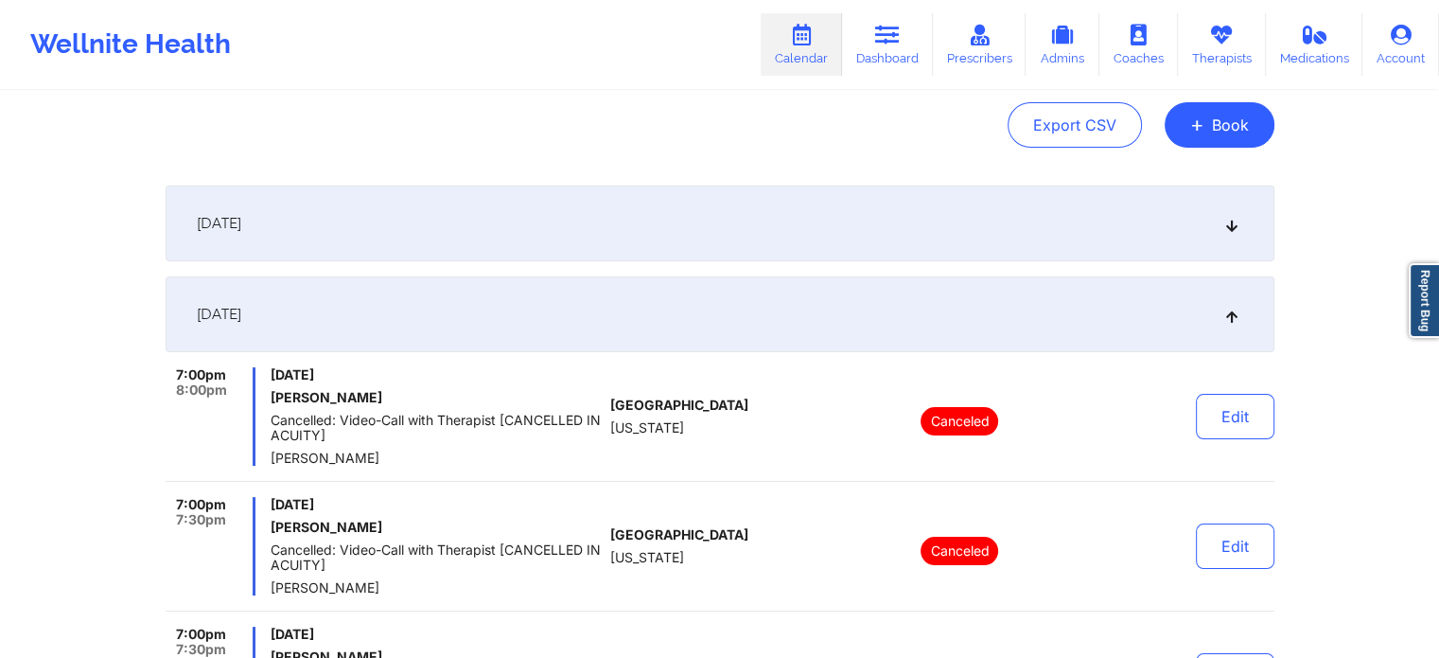
scroll to position [0, 0]
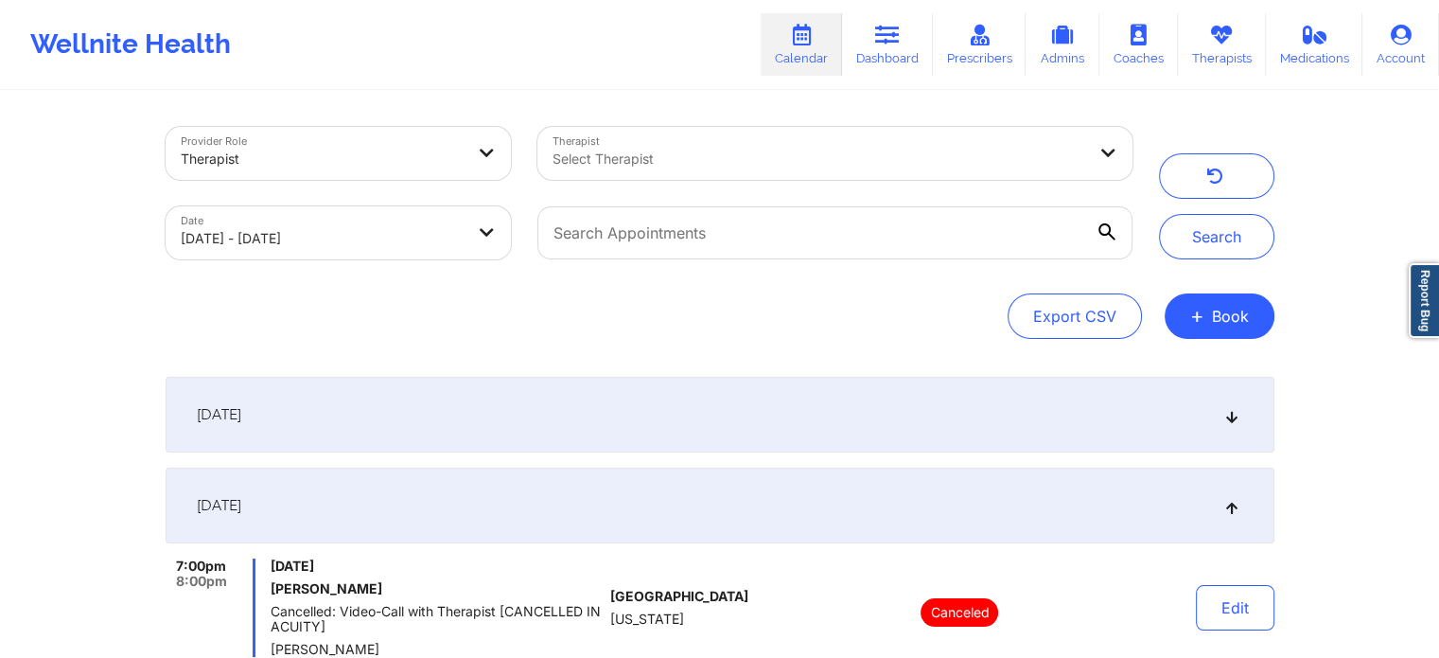
select select "2025-8"
select select "2025-9"
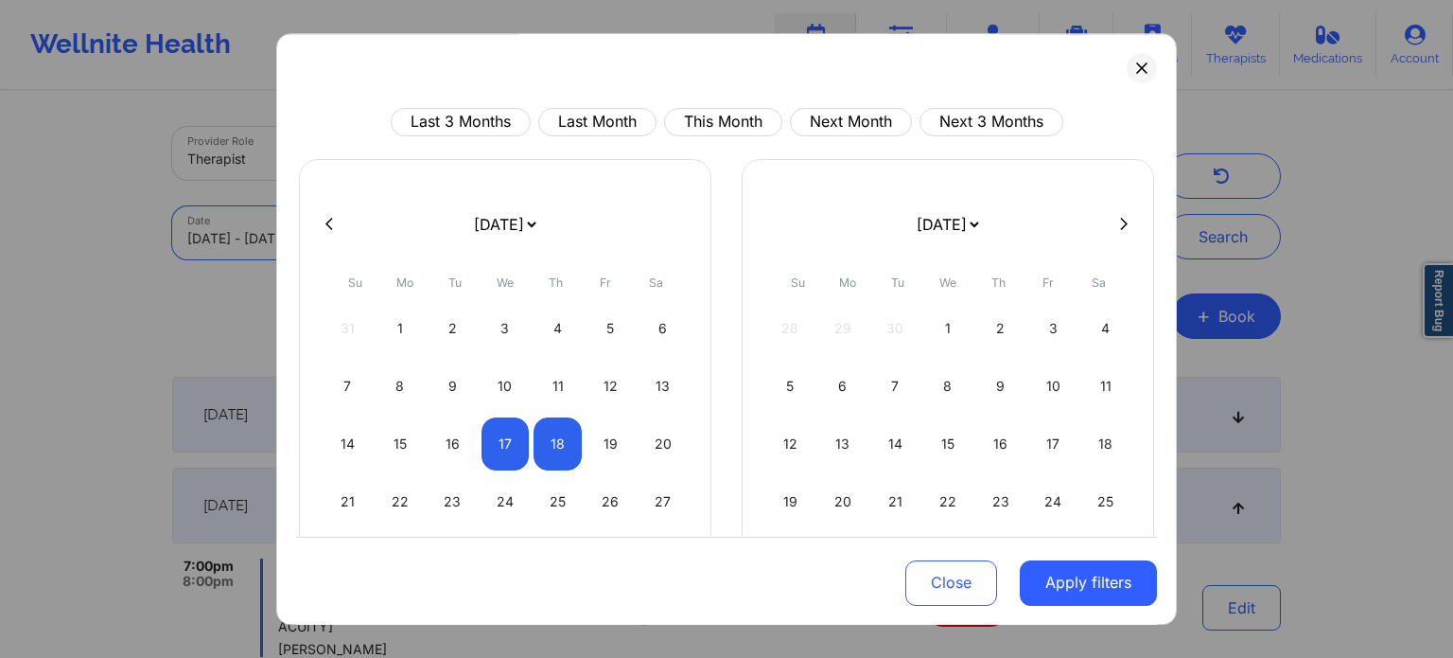
click at [317, 236] on body "Wellnite Health Calendar Dashboard Prescribers Admins Coaches Therapists Medica…" at bounding box center [726, 329] width 1453 height 658
click at [594, 453] on div "19" at bounding box center [611, 443] width 48 height 53
select select "2025-8"
select select "2025-9"
select select "2025-8"
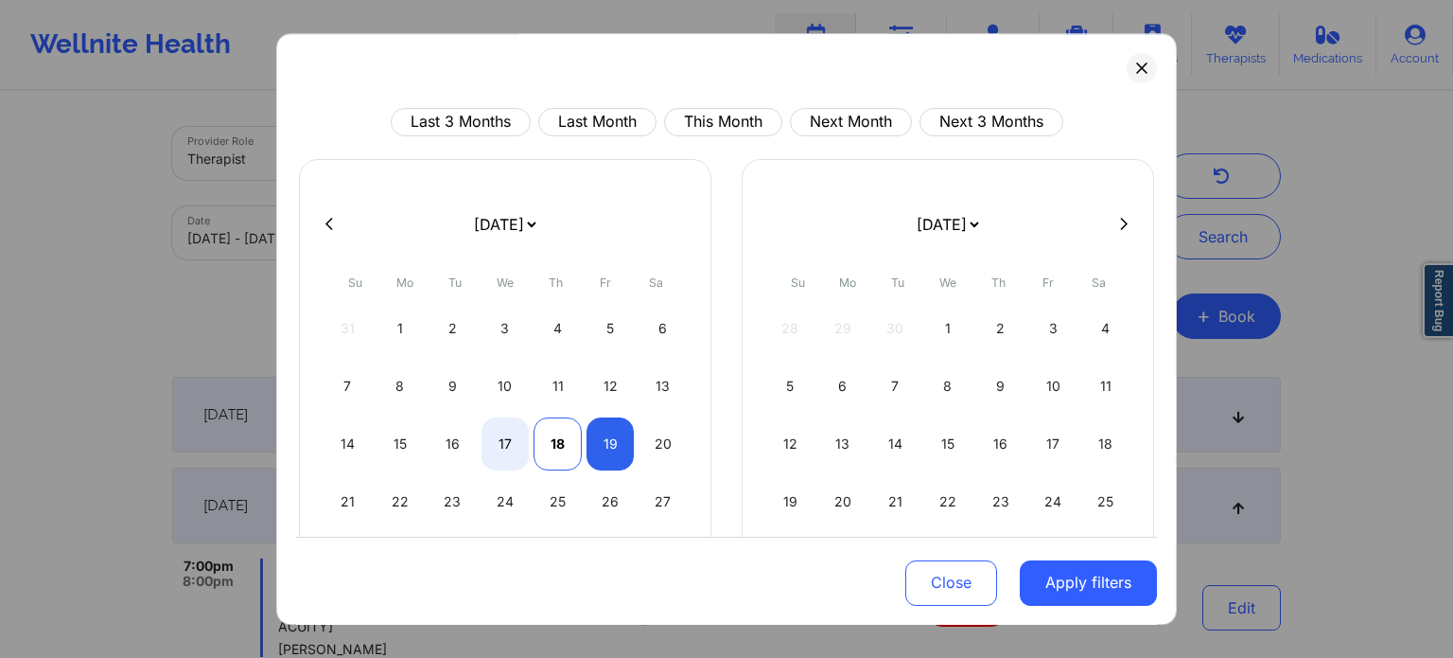
select select "2025-9"
click at [550, 448] on div "18" at bounding box center [558, 443] width 48 height 53
select select "2025-8"
select select "2025-9"
select select "2025-8"
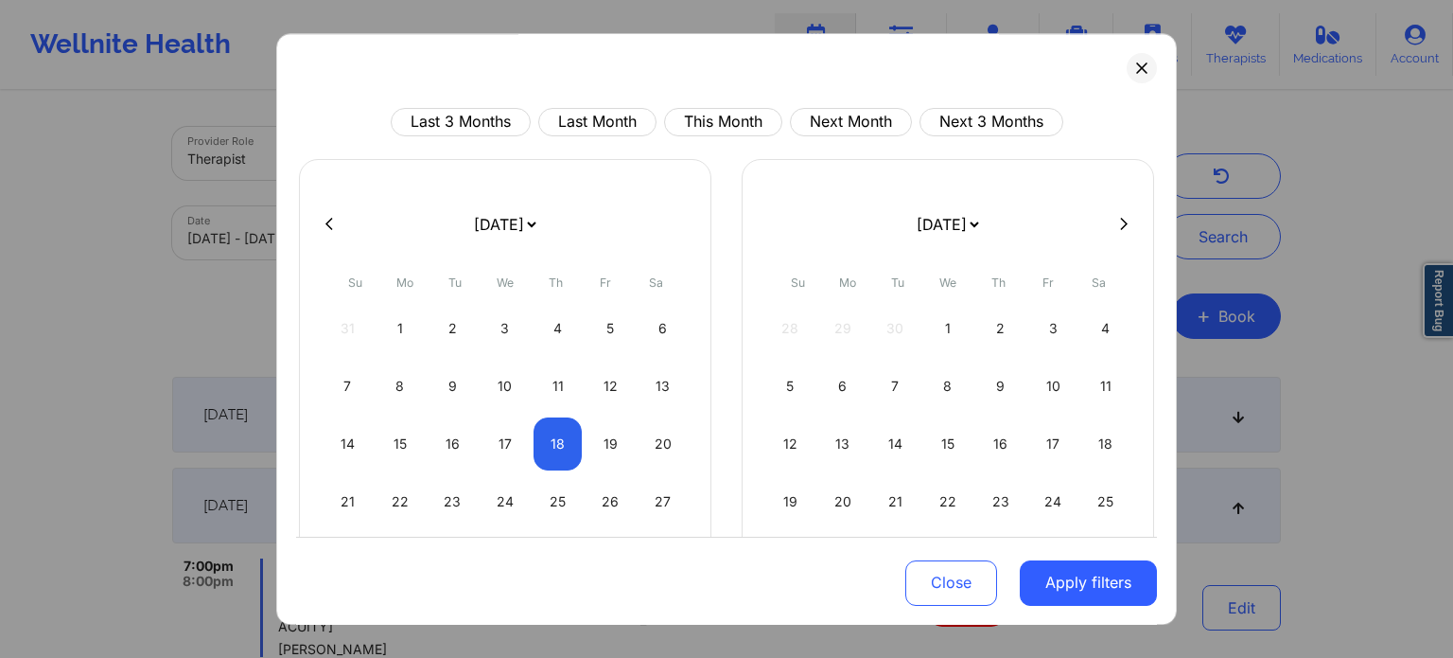
select select "2025-9"
select select "2025-8"
select select "2025-9"
click at [600, 451] on div "19" at bounding box center [611, 443] width 48 height 53
select select "2025-8"
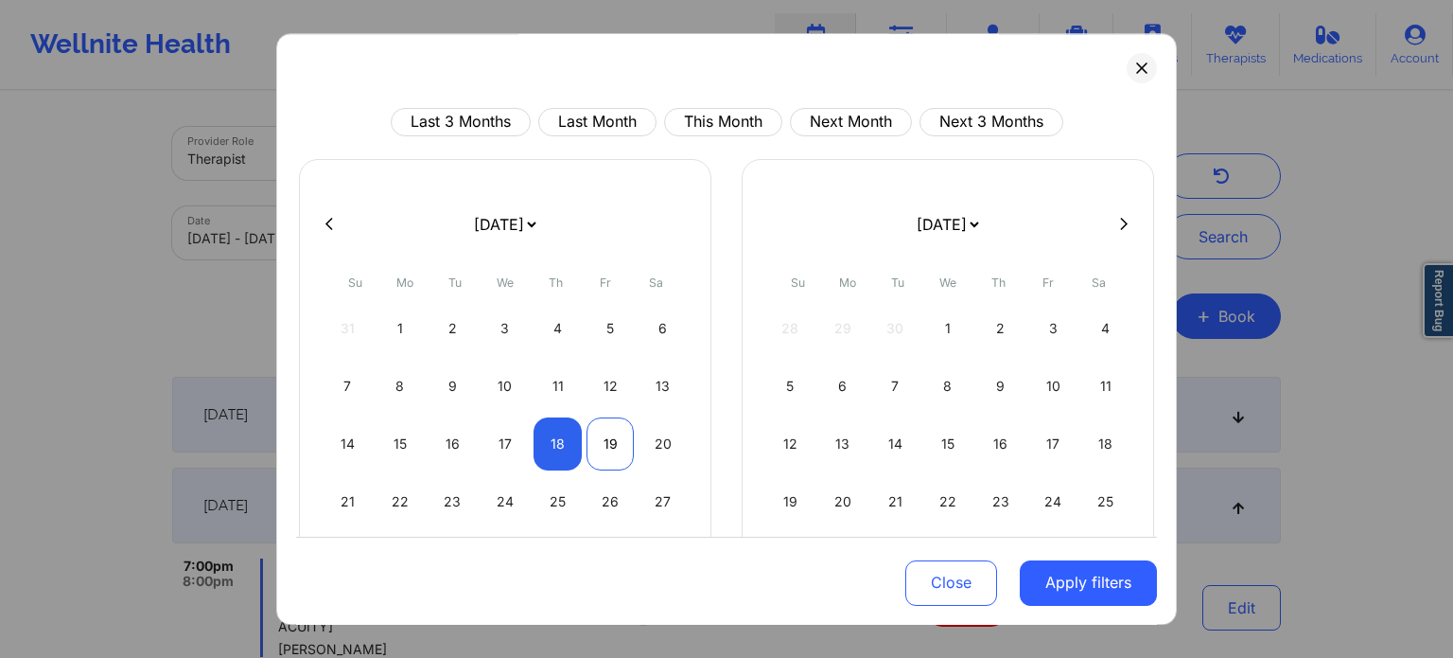
select select "2025-9"
click at [1044, 572] on button "Apply filters" at bounding box center [1088, 581] width 137 height 45
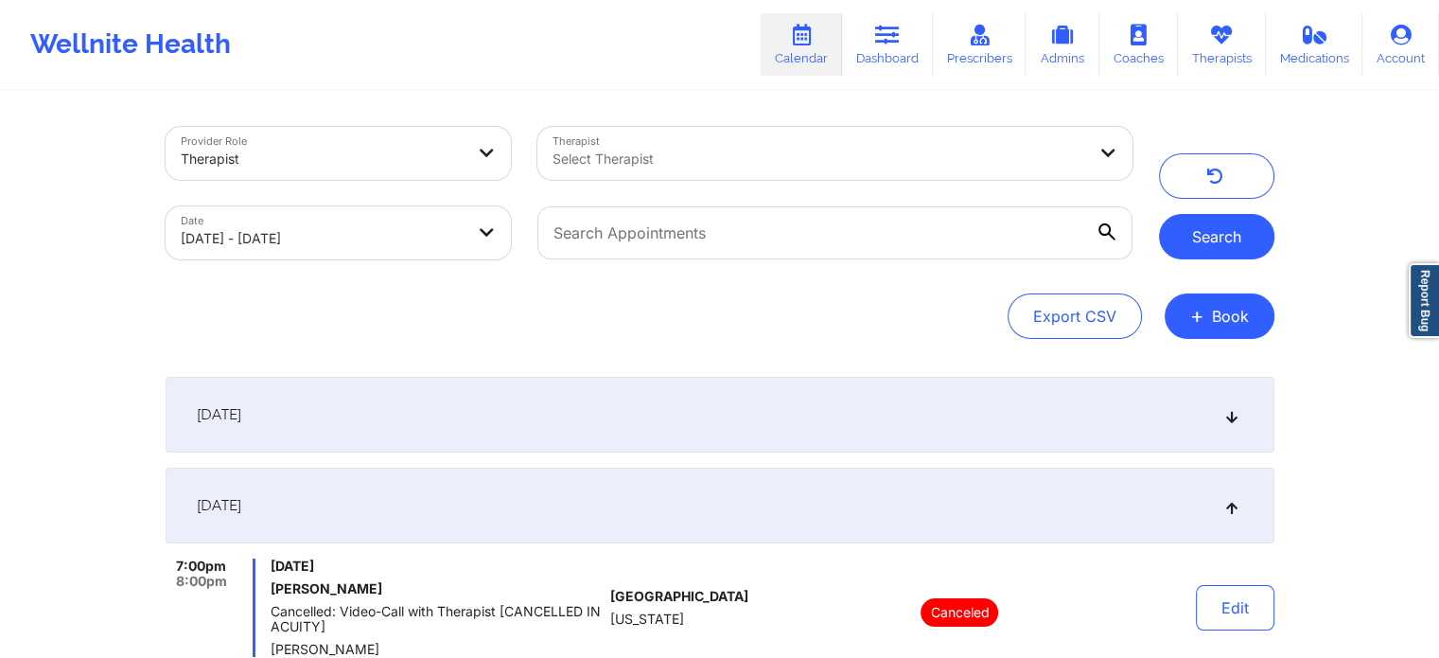
click at [1234, 228] on button "Search" at bounding box center [1216, 236] width 115 height 45
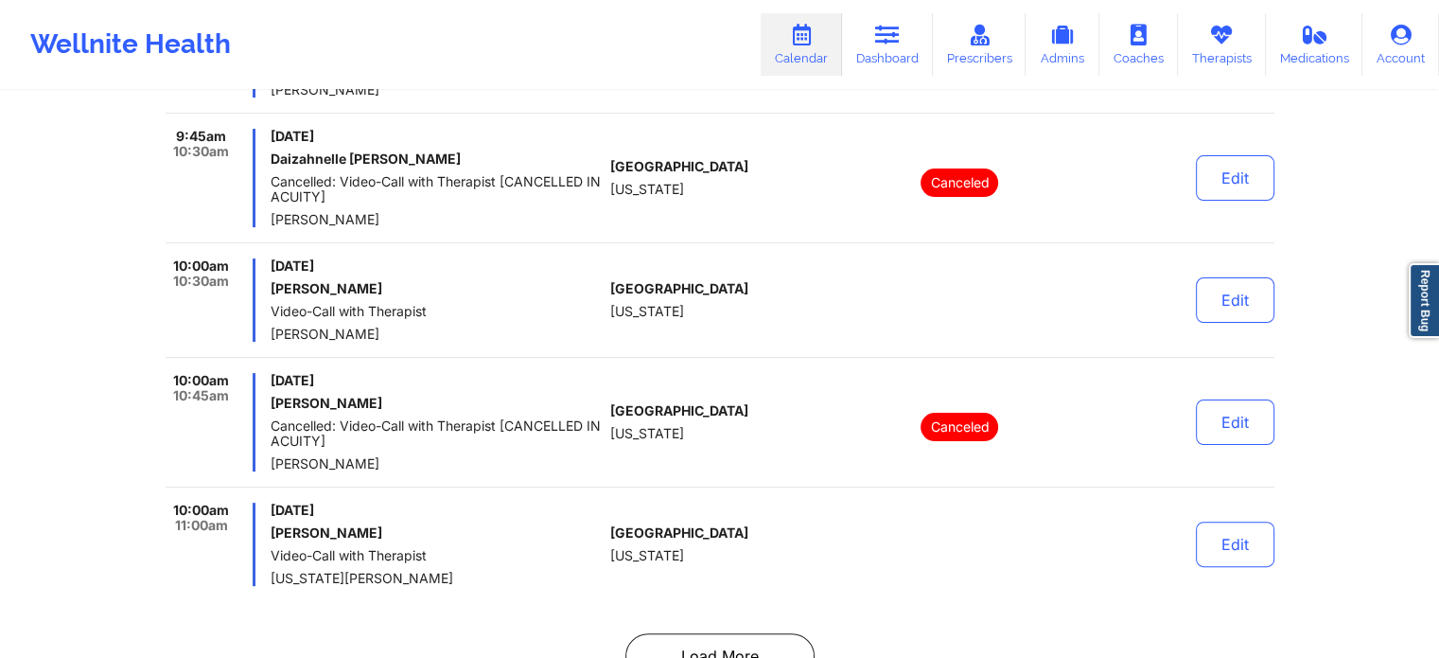
scroll to position [7766, 0]
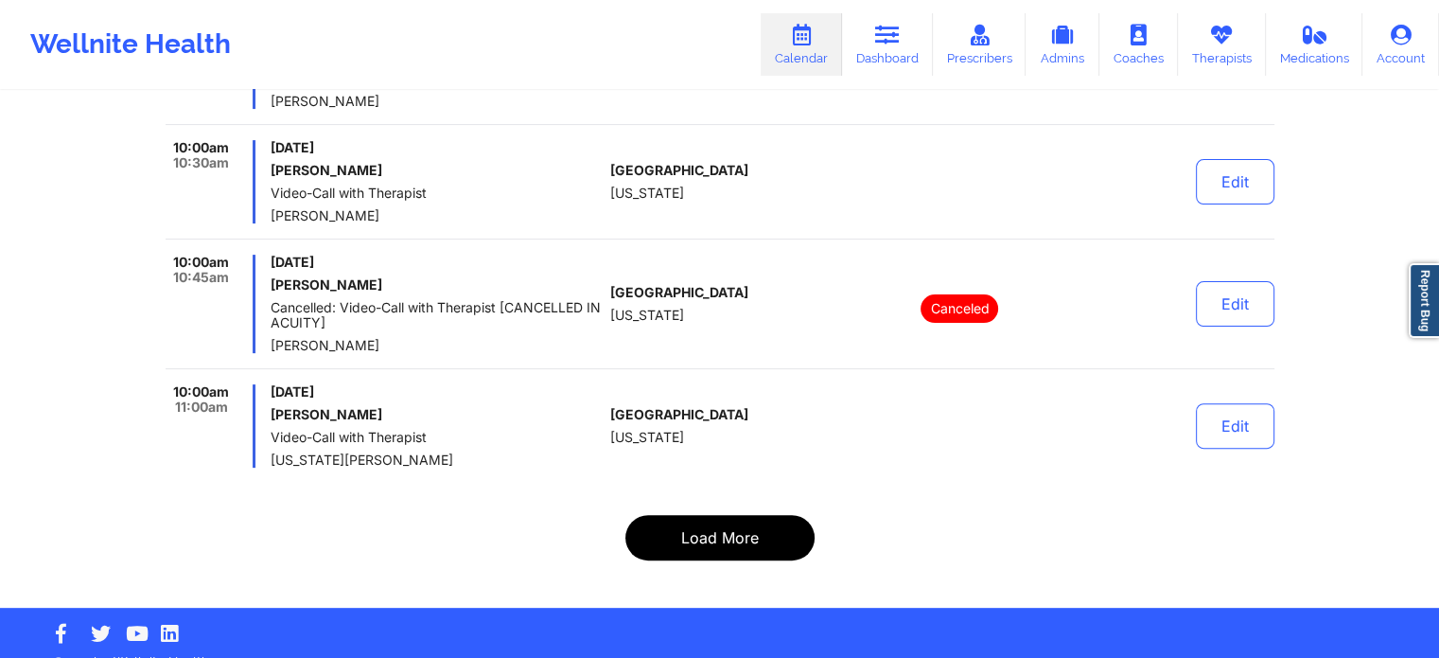
click at [713, 515] on button "Load More" at bounding box center [719, 537] width 189 height 45
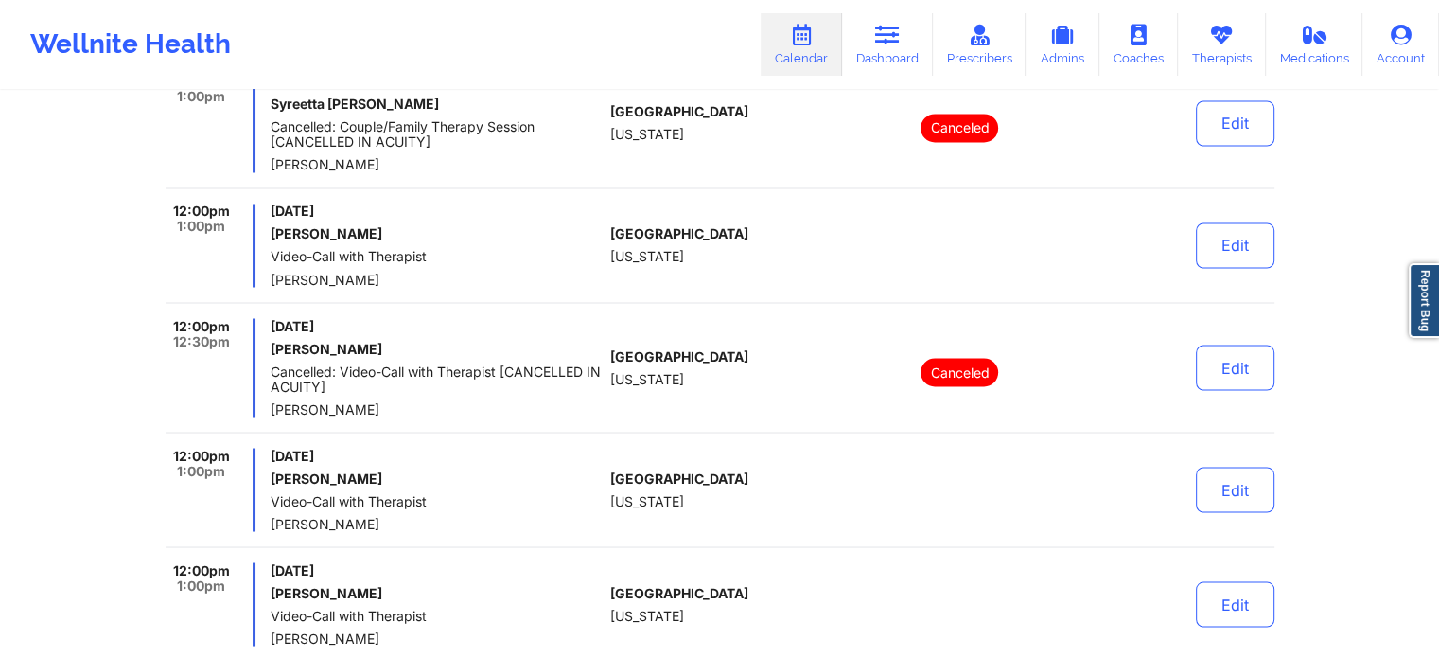
scroll to position [12017, 0]
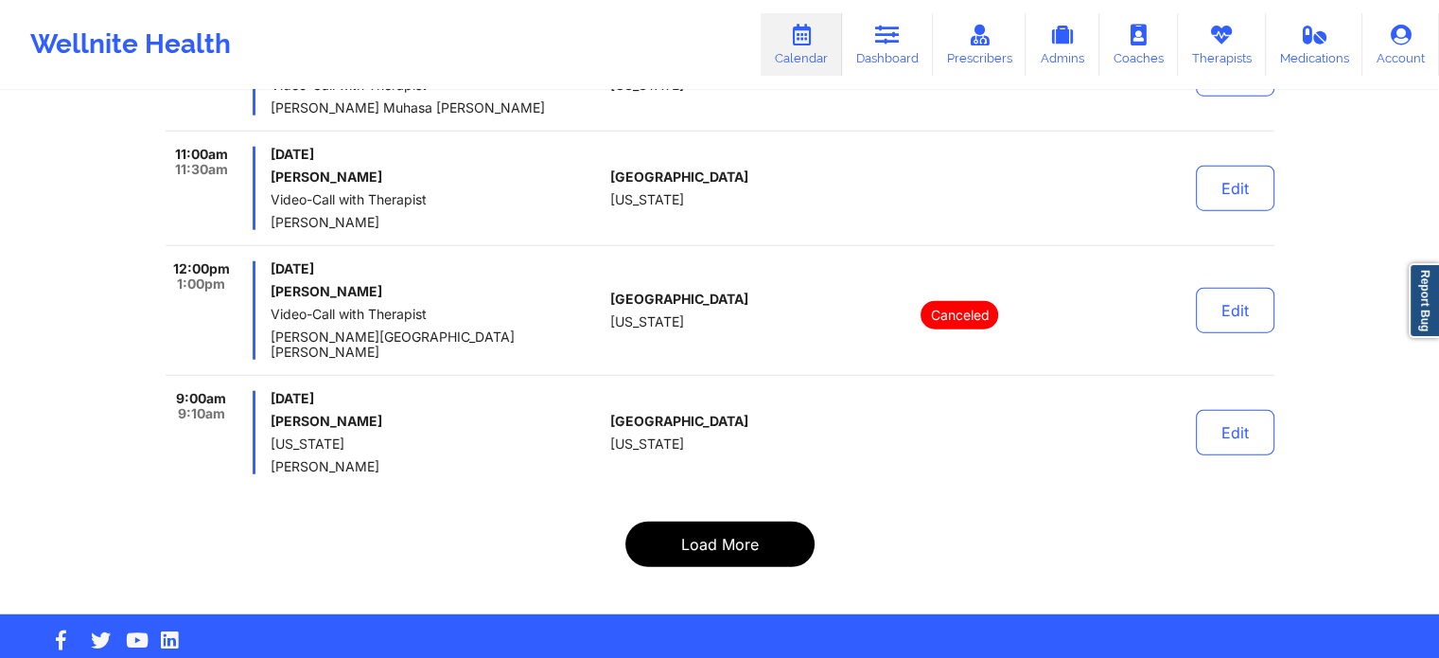
click at [709, 521] on button "Load More" at bounding box center [719, 543] width 189 height 45
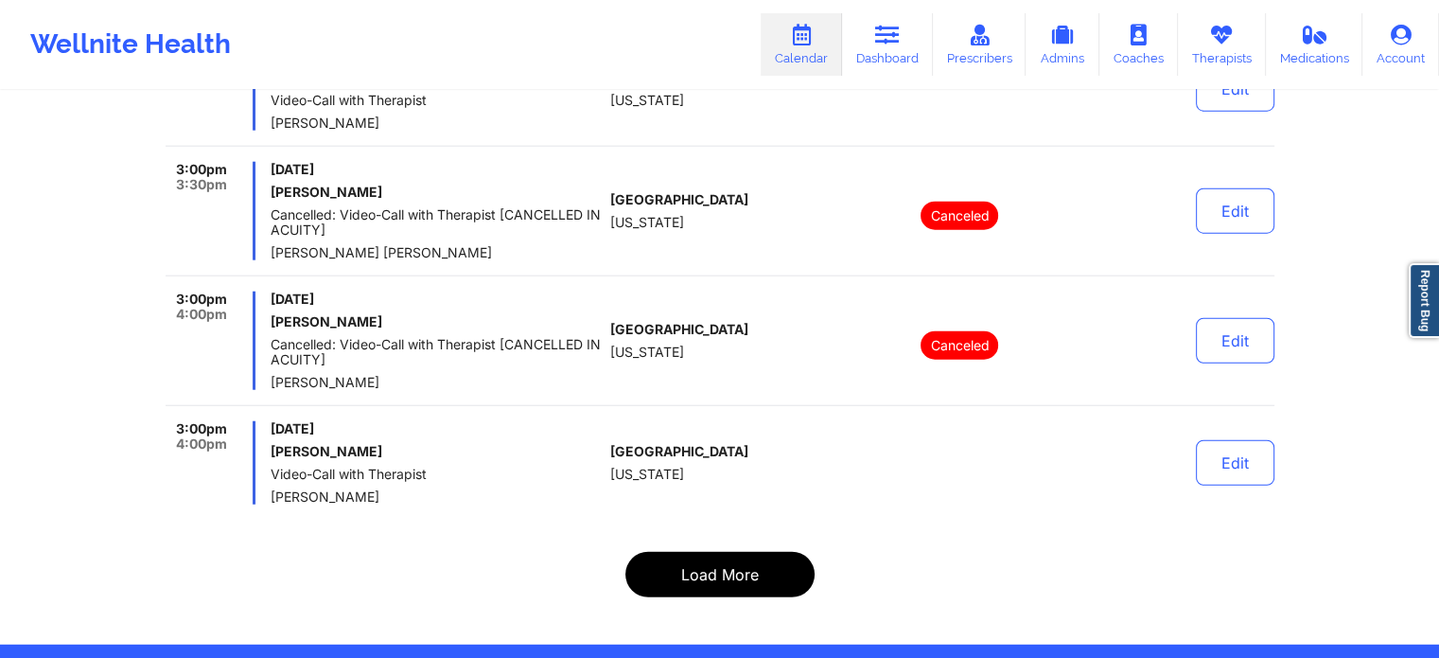
click at [738, 552] on button "Load More" at bounding box center [719, 574] width 189 height 45
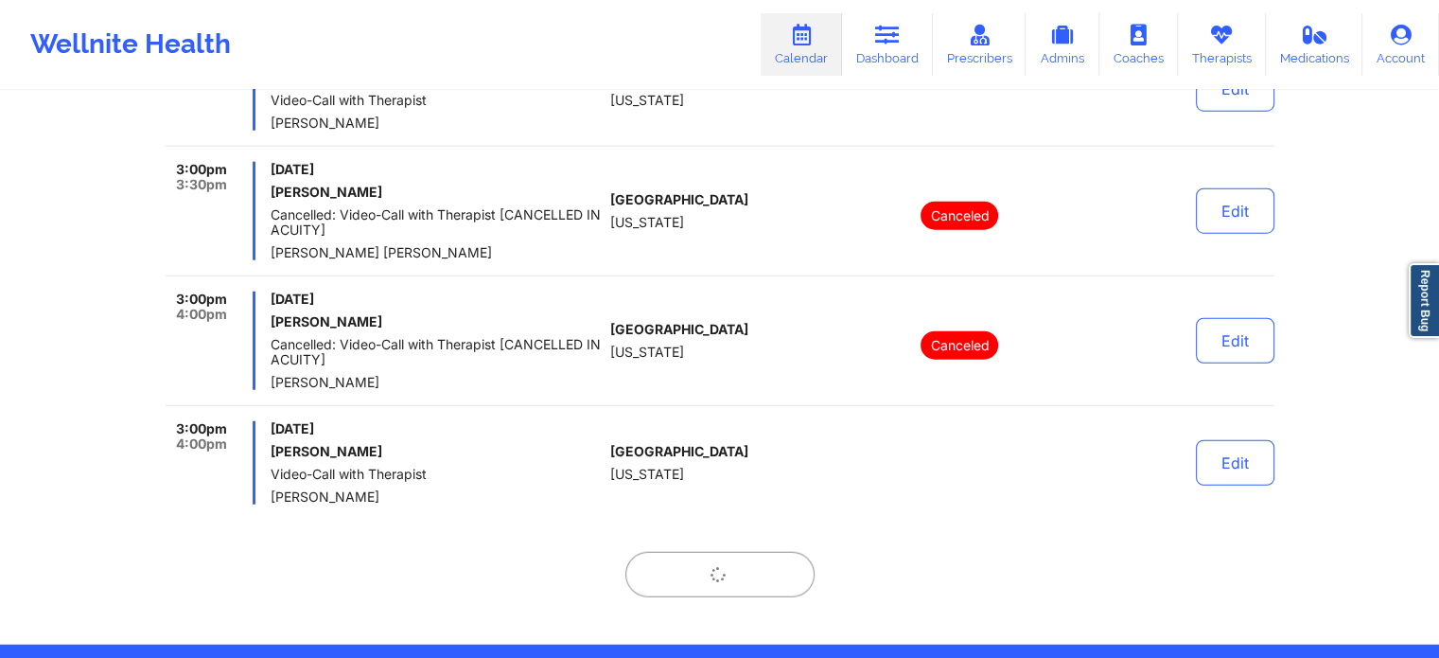
scroll to position [11987, 0]
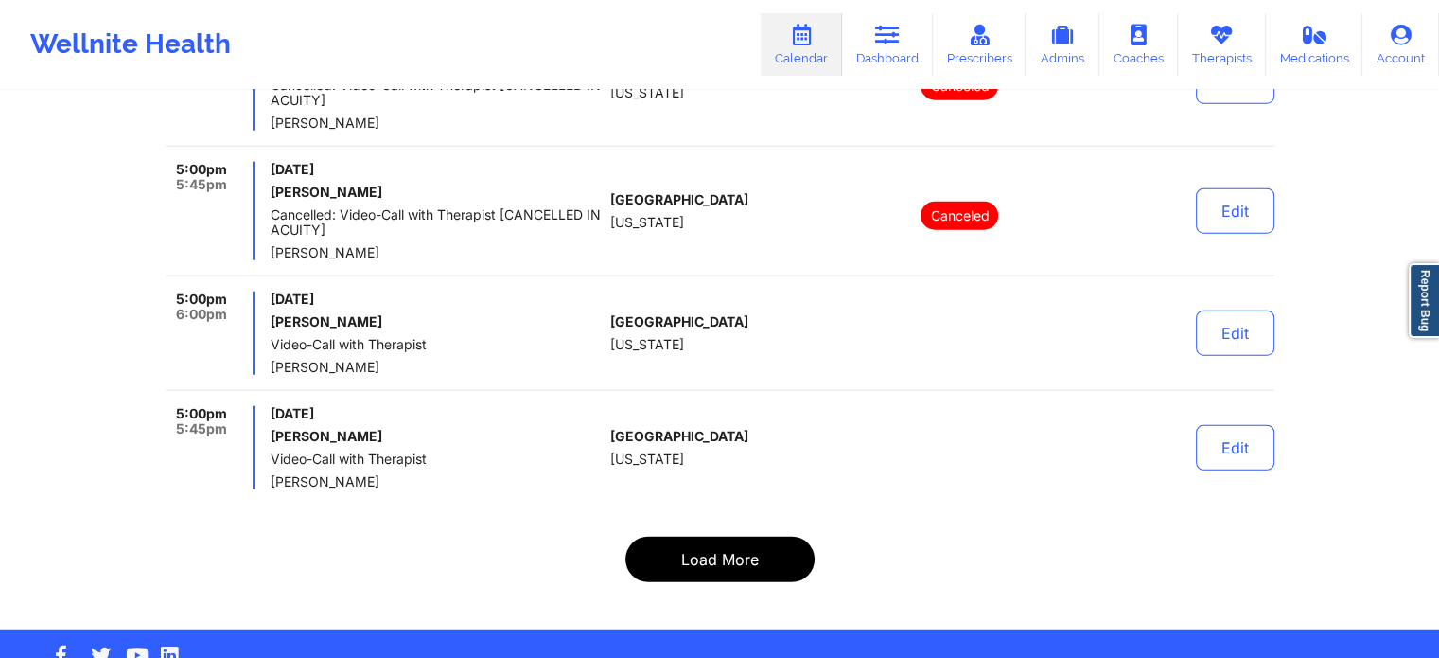
click at [738, 537] on button "Load More" at bounding box center [719, 559] width 189 height 45
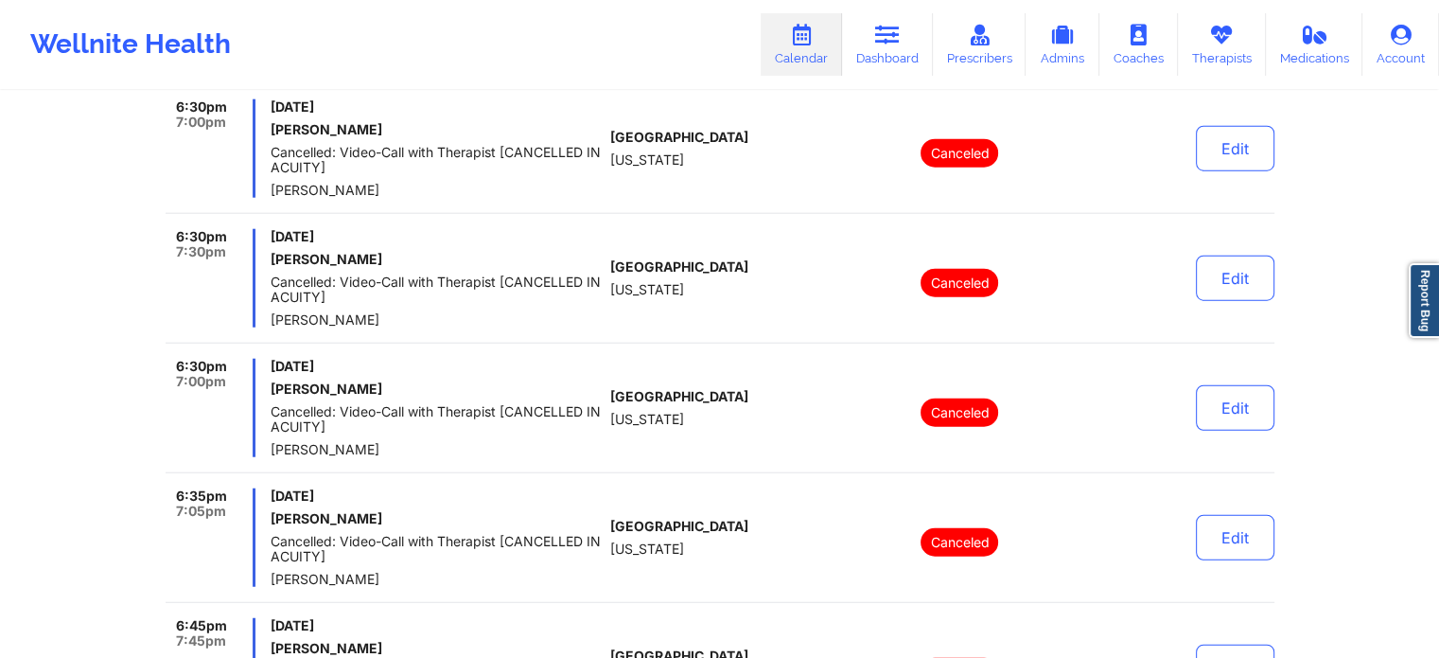
scroll to position [12229, 0]
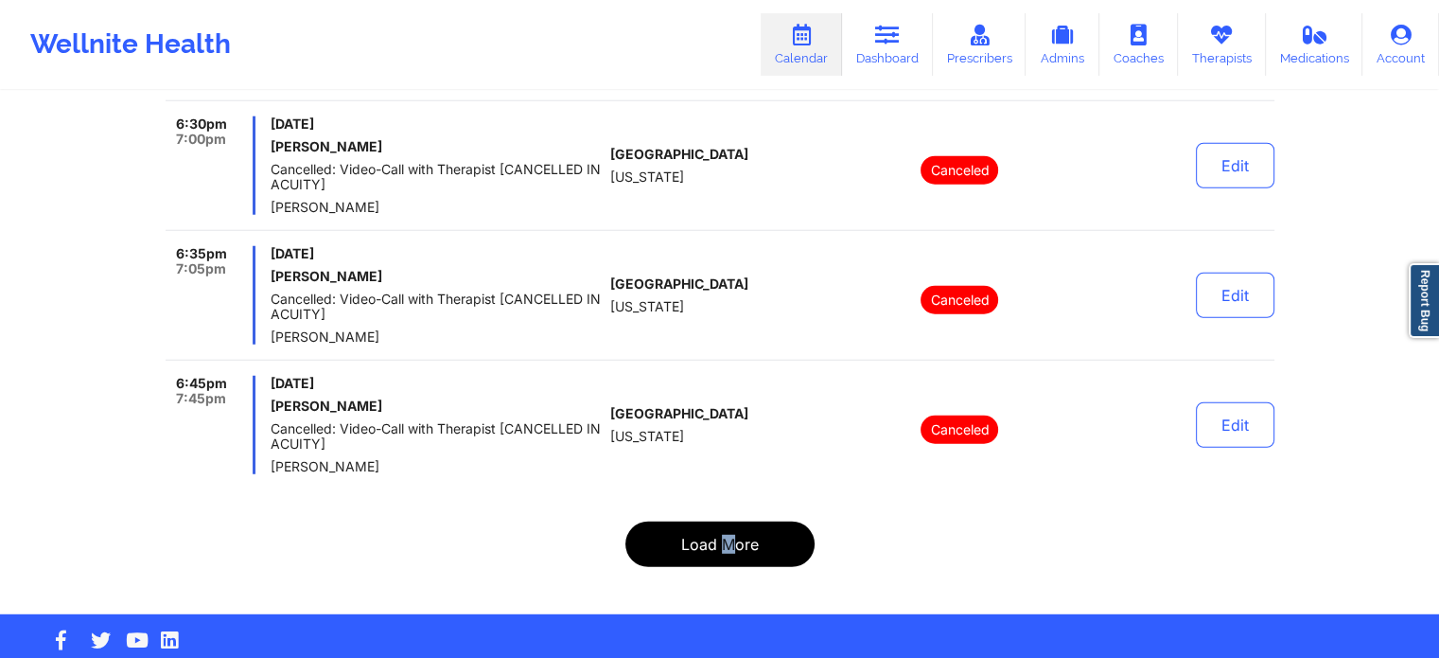
drag, startPoint x: 725, startPoint y: 546, endPoint x: 737, endPoint y: 519, distance: 30.1
click at [737, 521] on button "Load More" at bounding box center [719, 543] width 189 height 45
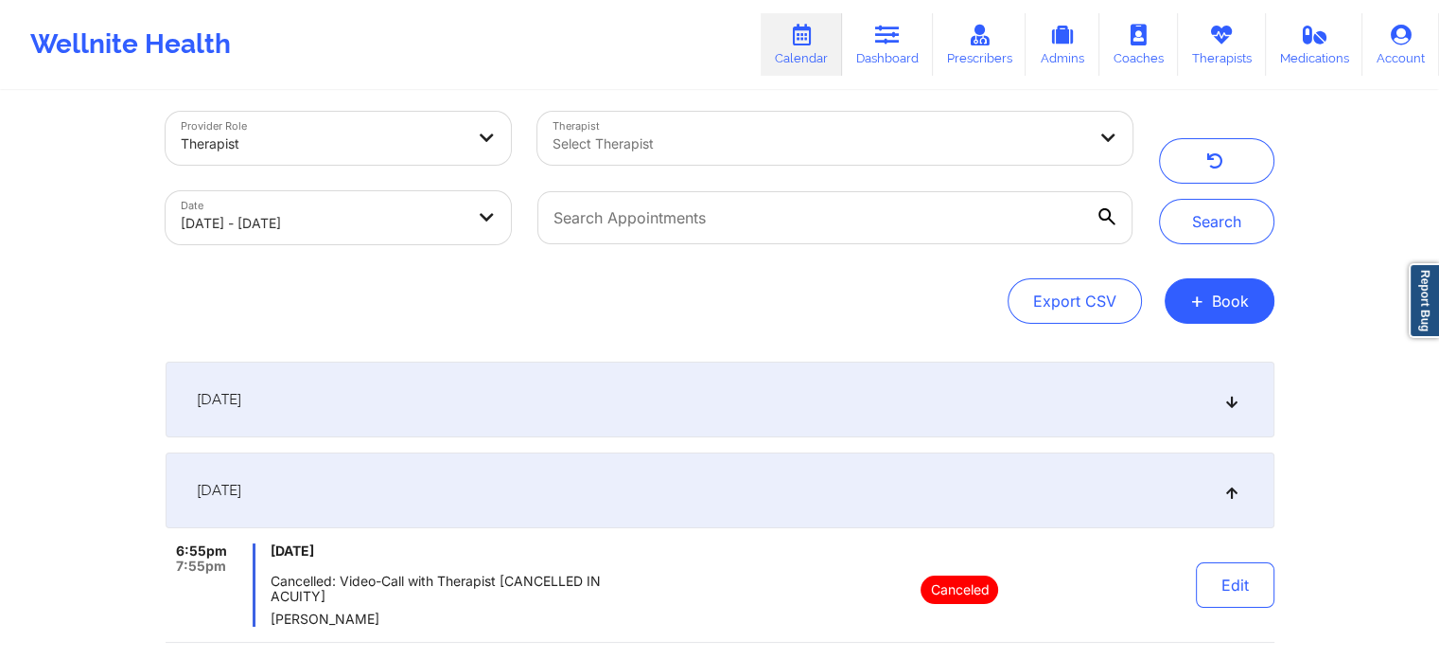
scroll to position [0, 0]
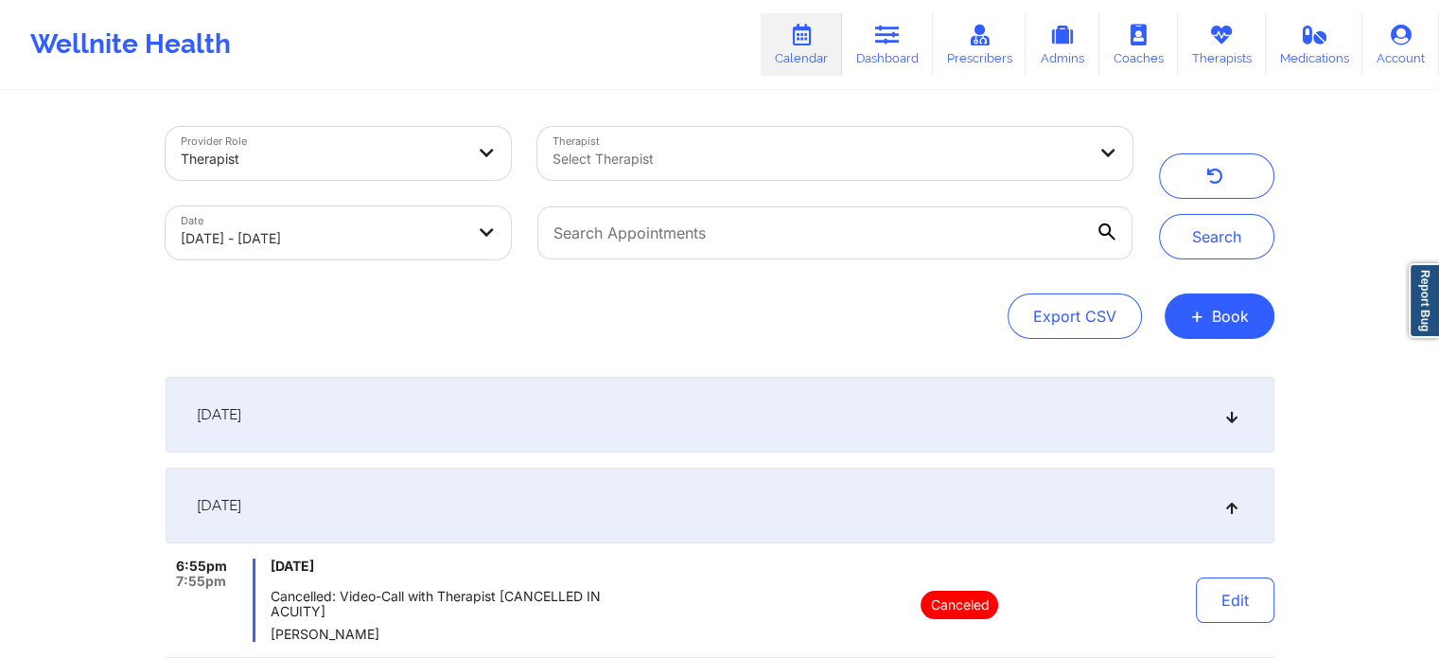
select select "2025-8"
select select "2025-9"
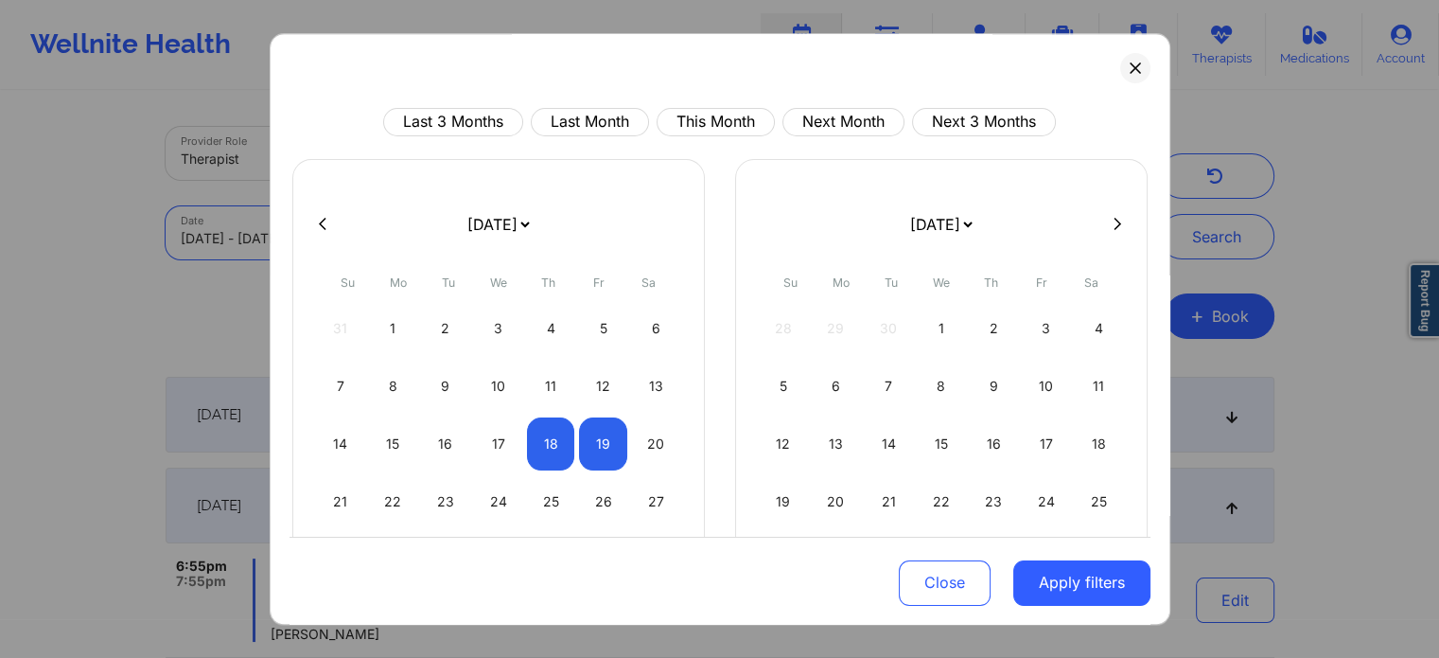
click at [213, 238] on body "Wellnite Health Calendar Dashboard Prescribers Admins Coaches Therapists Medica…" at bounding box center [719, 329] width 1439 height 658
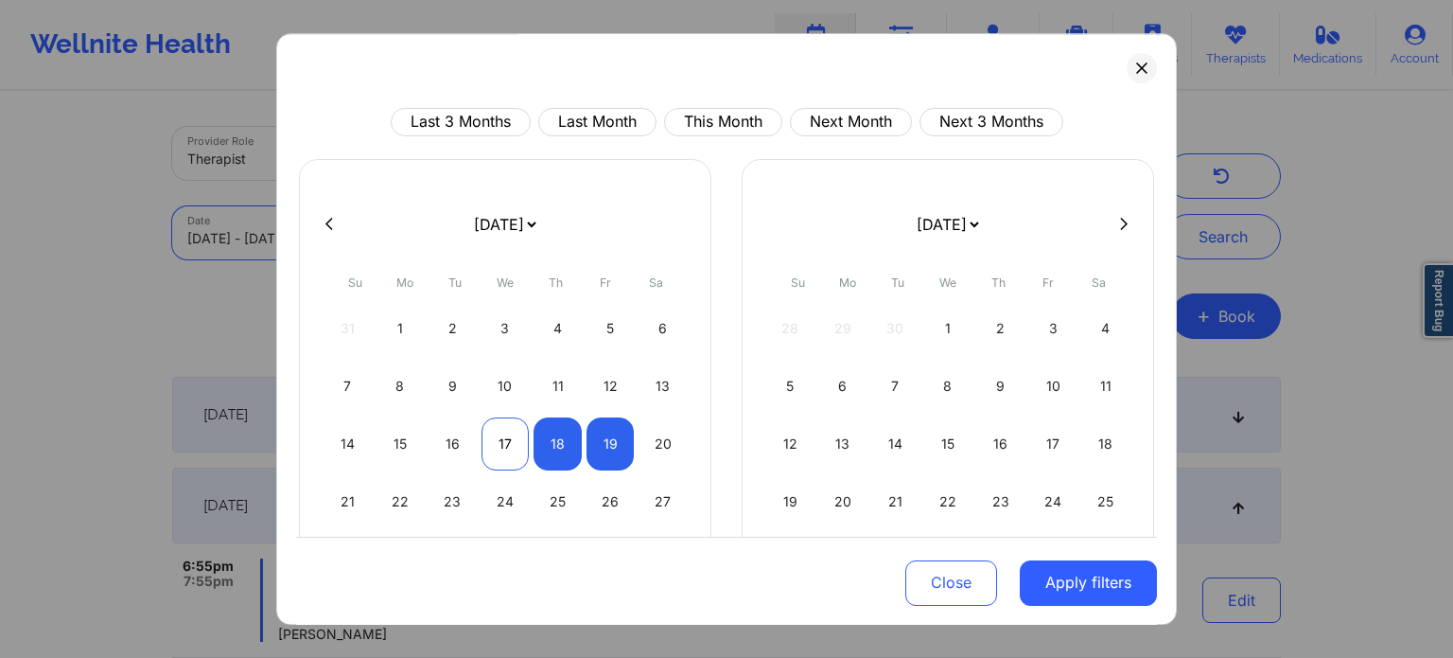
click at [512, 458] on div "17" at bounding box center [506, 443] width 48 height 53
select select "2025-8"
select select "2025-9"
select select "2025-8"
select select "2025-9"
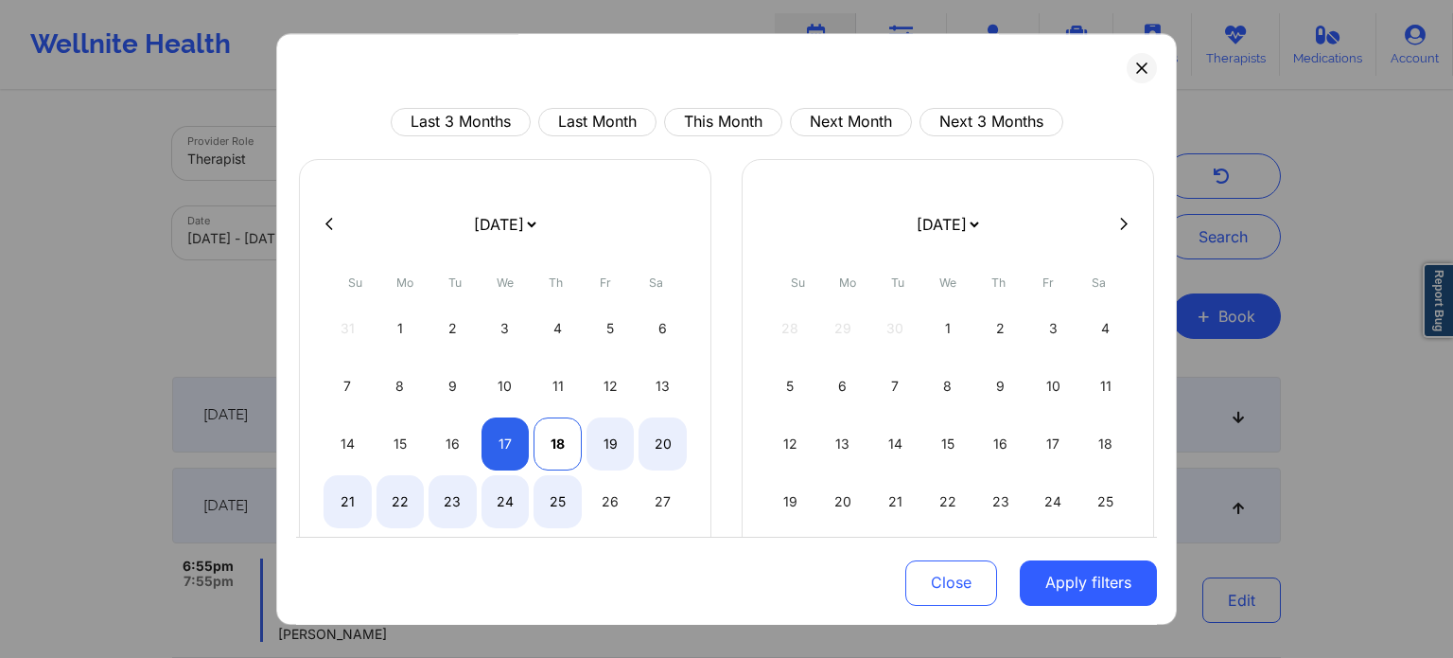
select select "2025-8"
select select "2025-9"
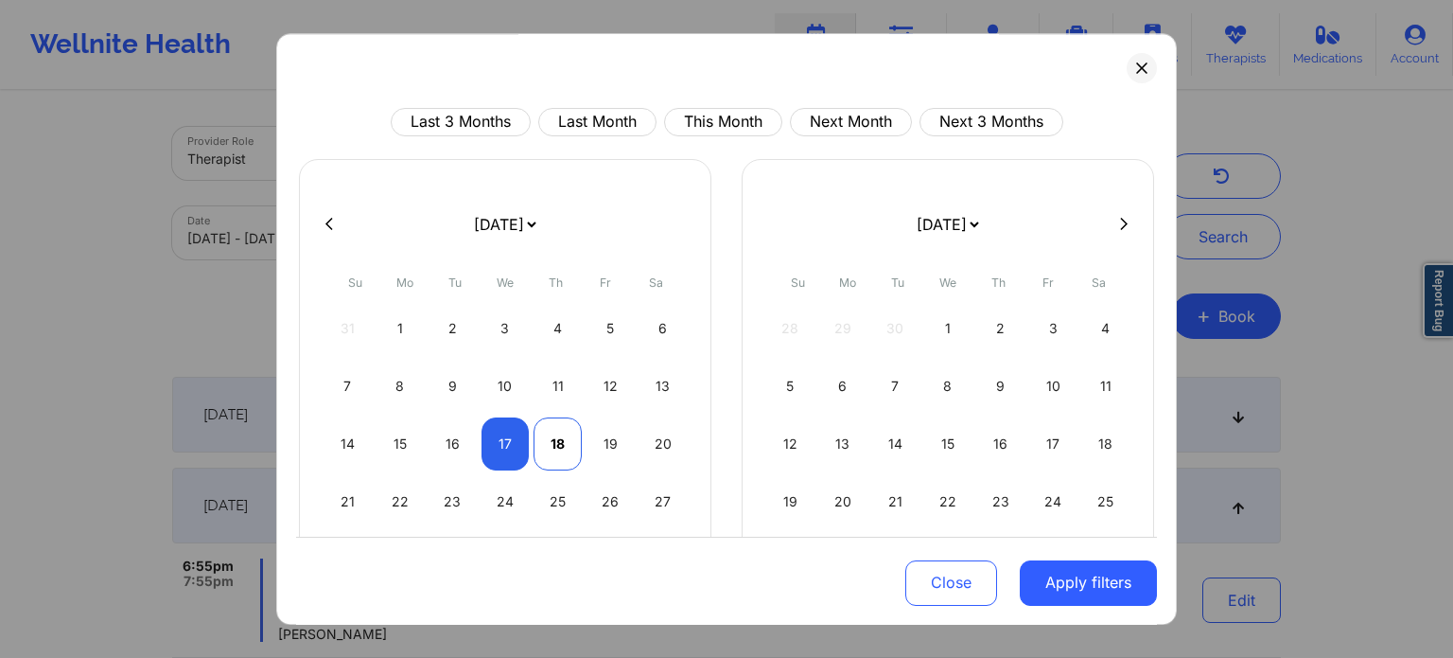
click at [553, 445] on div "18" at bounding box center [558, 443] width 48 height 53
select select "2025-8"
select select "2025-9"
click at [1075, 582] on button "Apply filters" at bounding box center [1088, 581] width 137 height 45
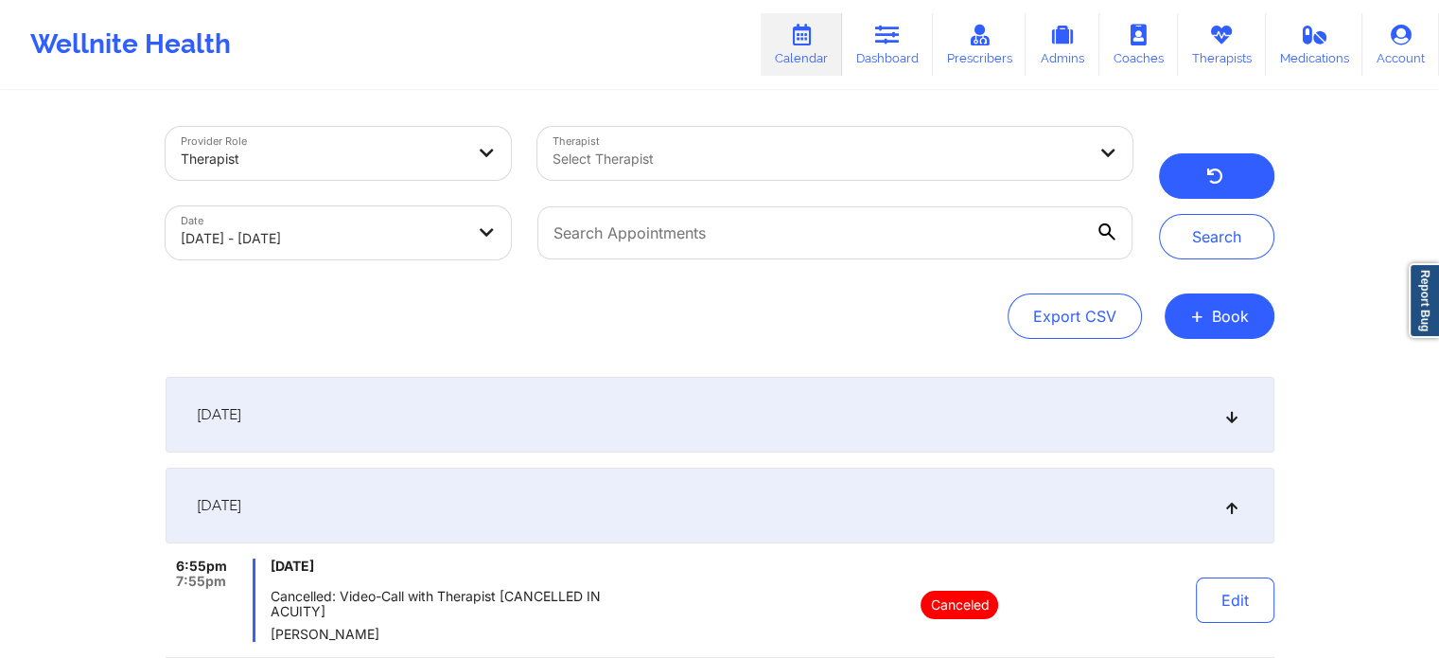
click at [1206, 165] on button "button" at bounding box center [1216, 175] width 115 height 45
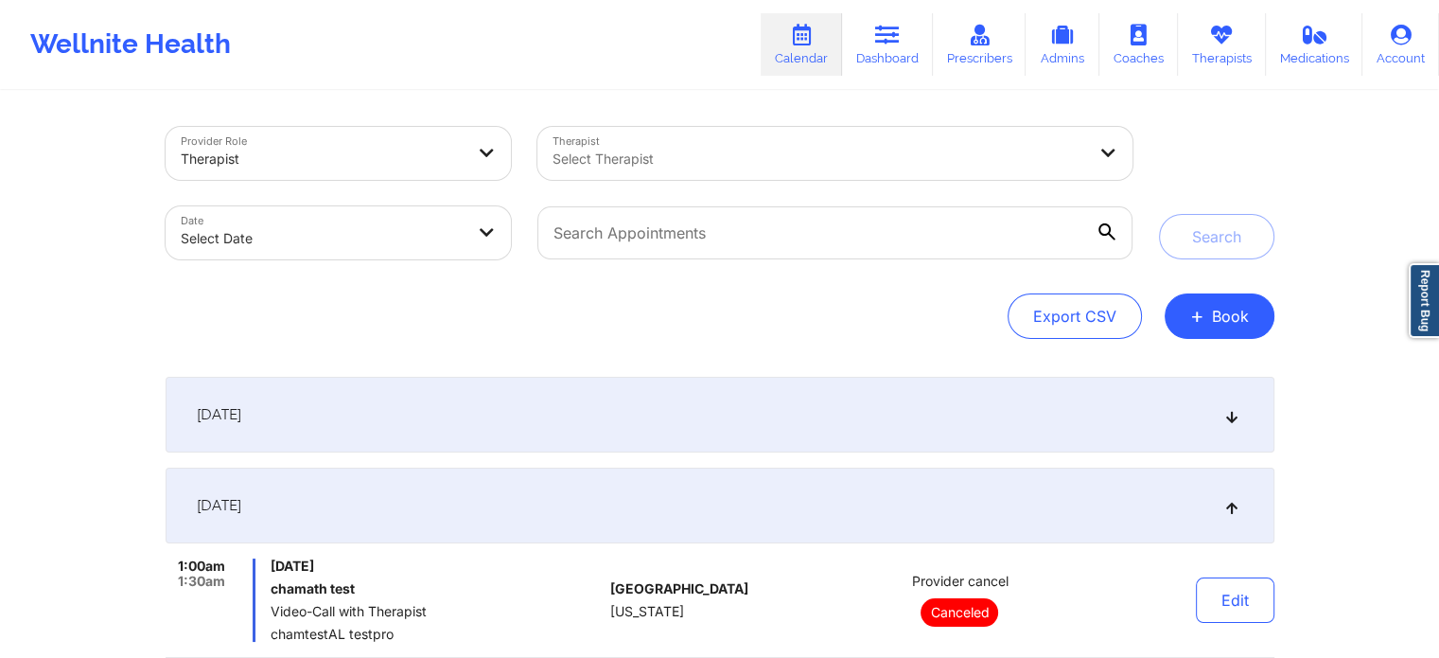
click at [371, 260] on div "Date Select Date" at bounding box center [338, 232] width 373 height 79
select select "2025-8"
select select "2025-9"
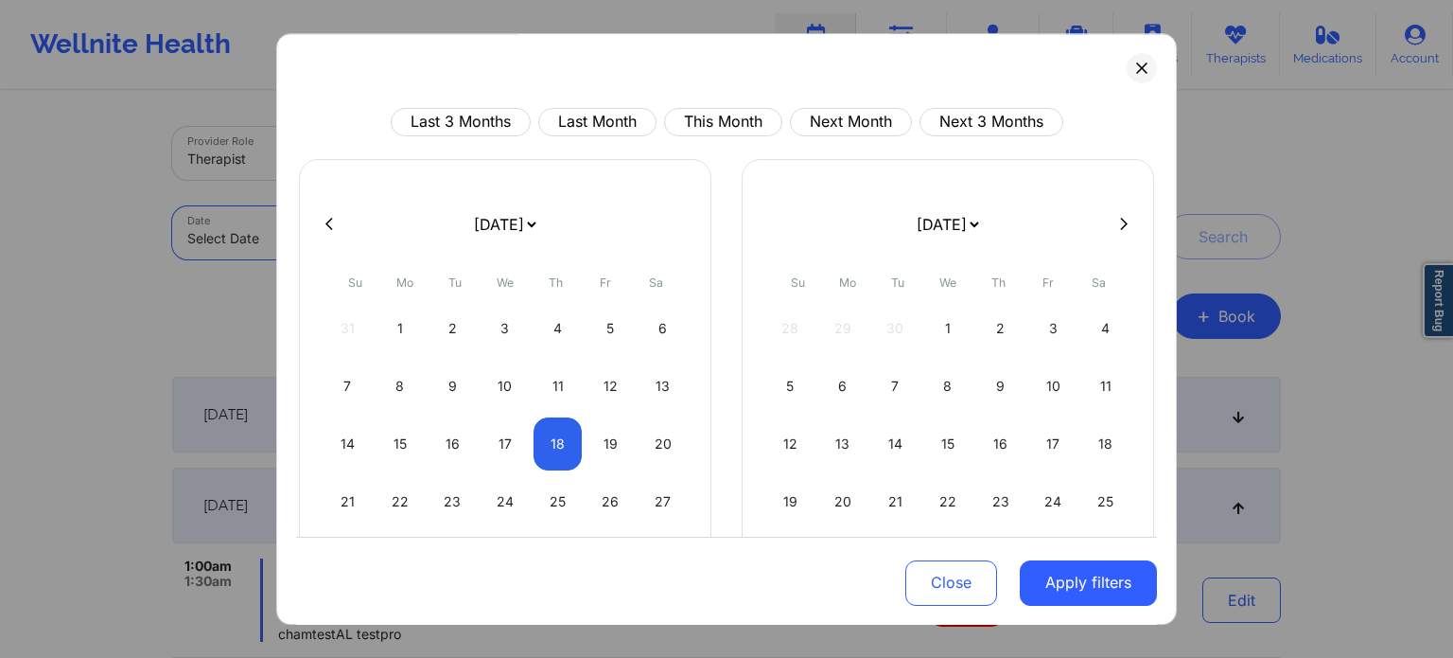
click at [294, 216] on body "Wellnite Health Calendar Dashboard Prescribers Admins Coaches Therapists Medica…" at bounding box center [726, 329] width 1453 height 658
click at [500, 440] on div "17" at bounding box center [506, 443] width 48 height 53
select select "2025-8"
select select "2025-9"
select select "2025-8"
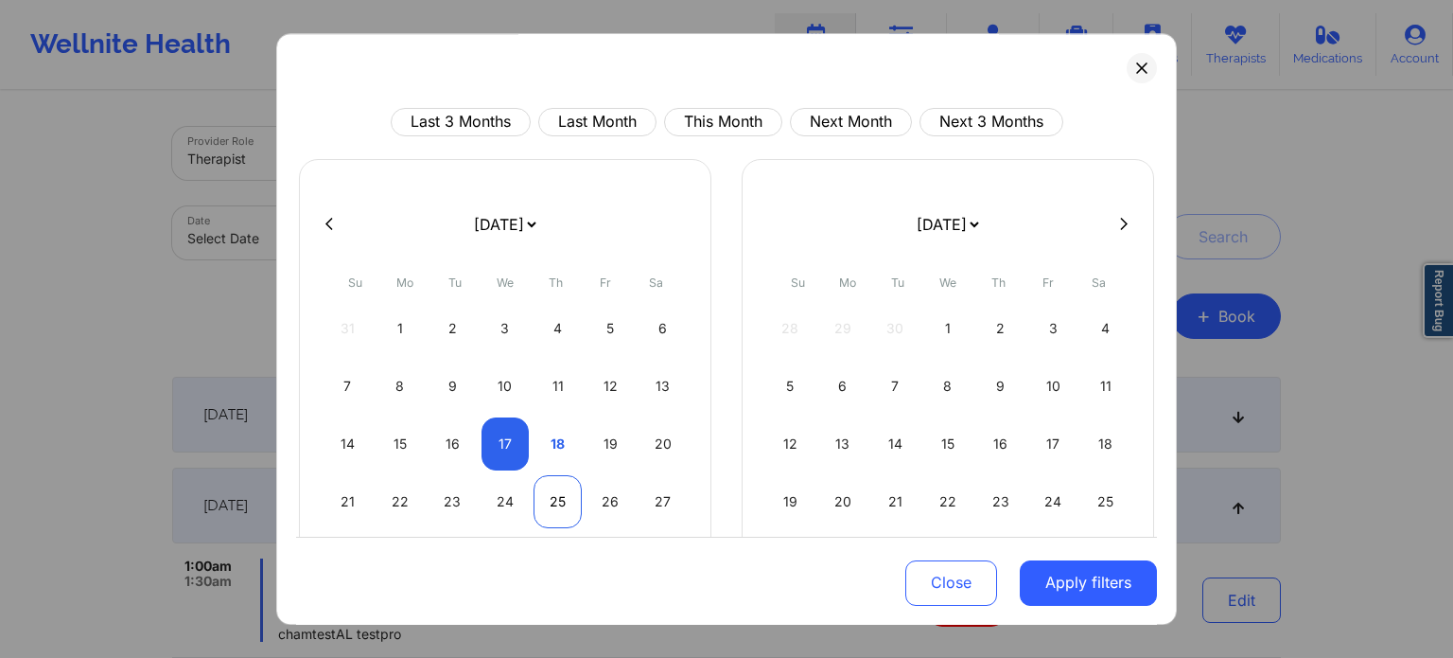
select select "2025-9"
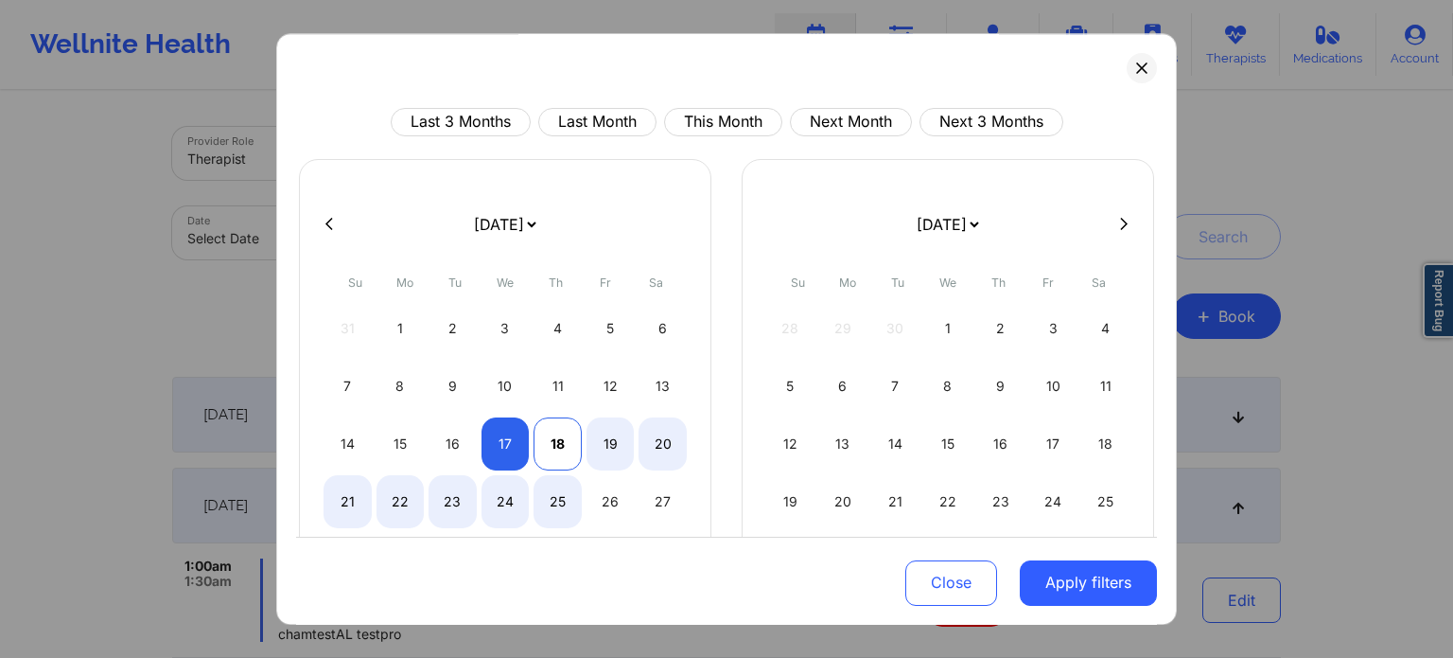
select select "2025-8"
select select "2025-9"
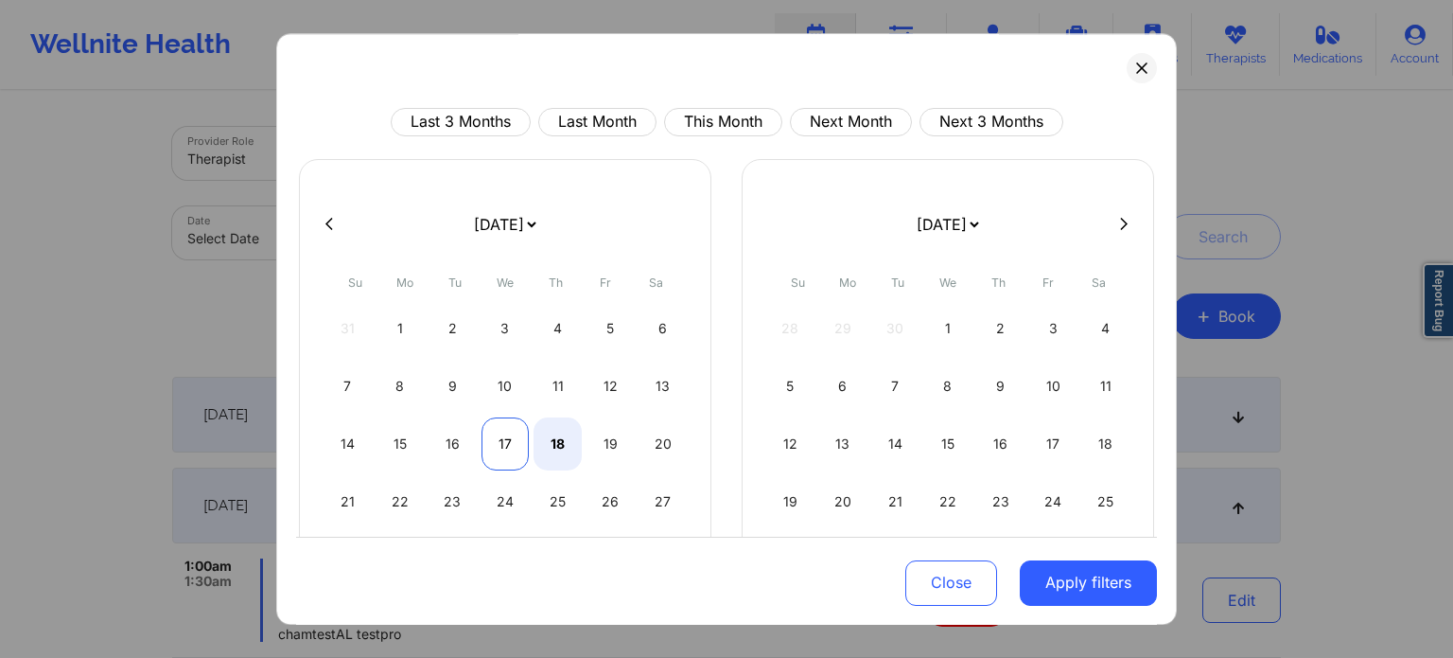
select select "2025-8"
select select "2025-9"
click at [517, 448] on div "17" at bounding box center [506, 443] width 48 height 53
select select "2025-8"
select select "2025-9"
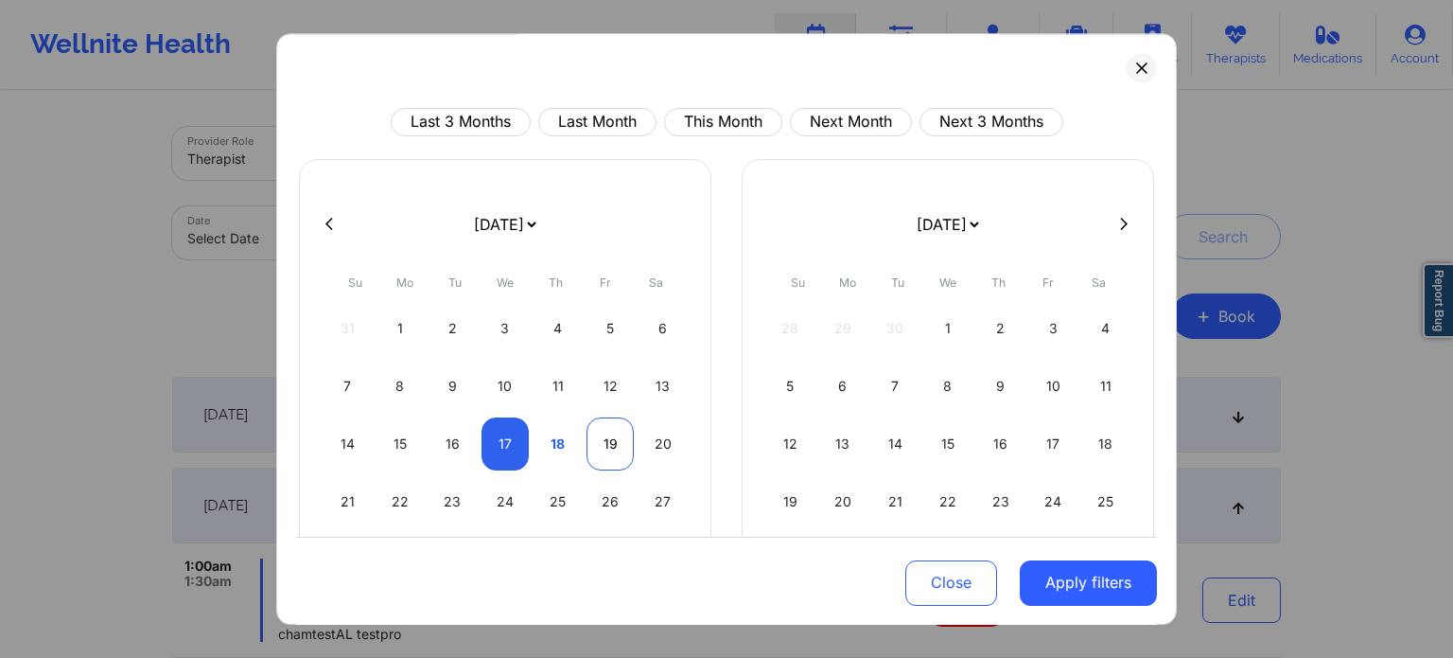
click at [606, 443] on div "19" at bounding box center [611, 443] width 48 height 53
select select "2025-8"
select select "2025-9"
select select "2025-8"
select select "2025-9"
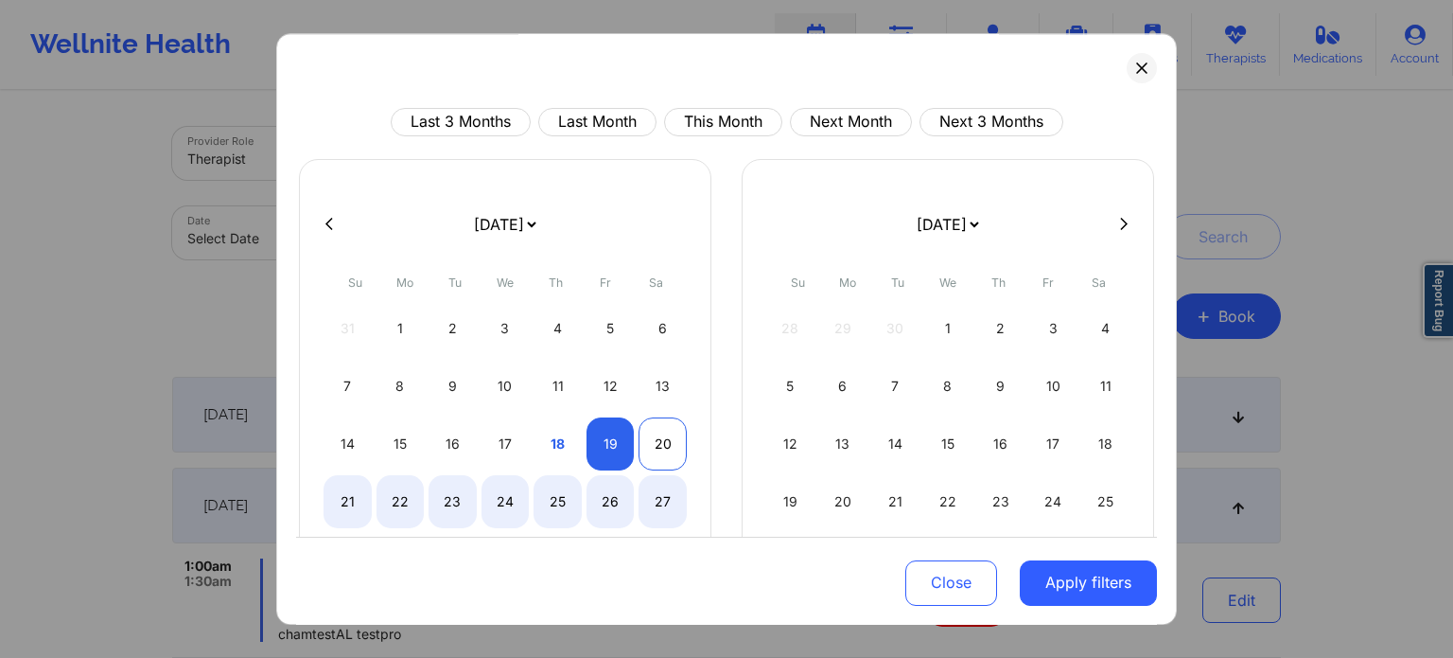
select select "2025-8"
select select "2025-9"
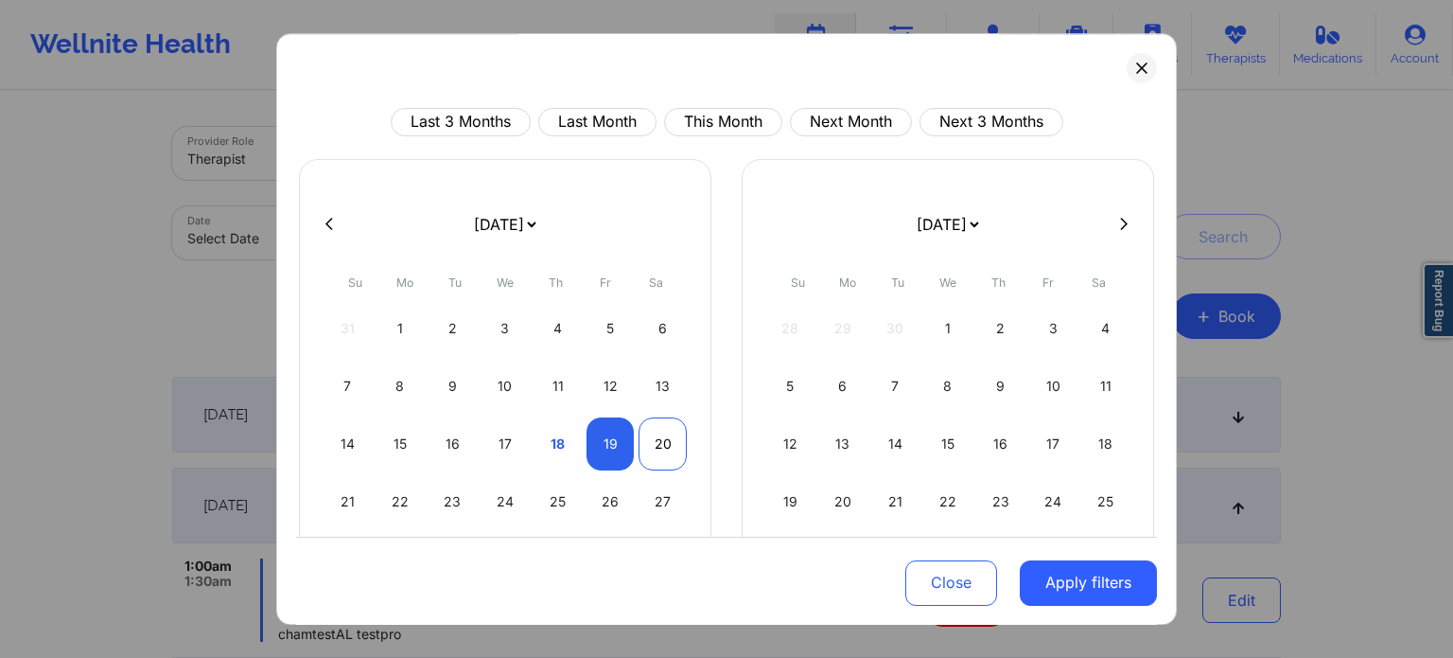
click at [655, 437] on div "20" at bounding box center [663, 443] width 48 height 53
select select "2025-8"
select select "2025-9"
click at [1110, 593] on button "Apply filters" at bounding box center [1088, 581] width 137 height 45
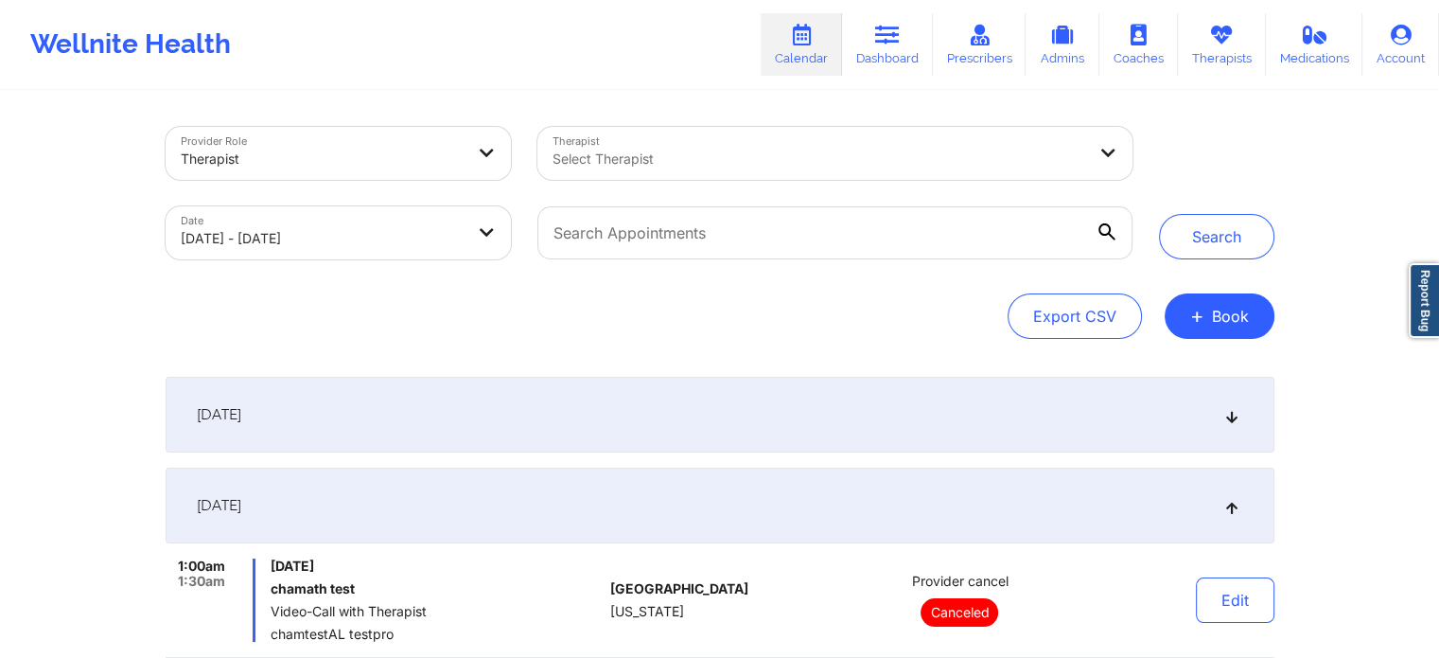
click at [1202, 177] on div "Search" at bounding box center [1216, 193] width 115 height 132
click at [1177, 257] on button "Search" at bounding box center [1216, 236] width 115 height 45
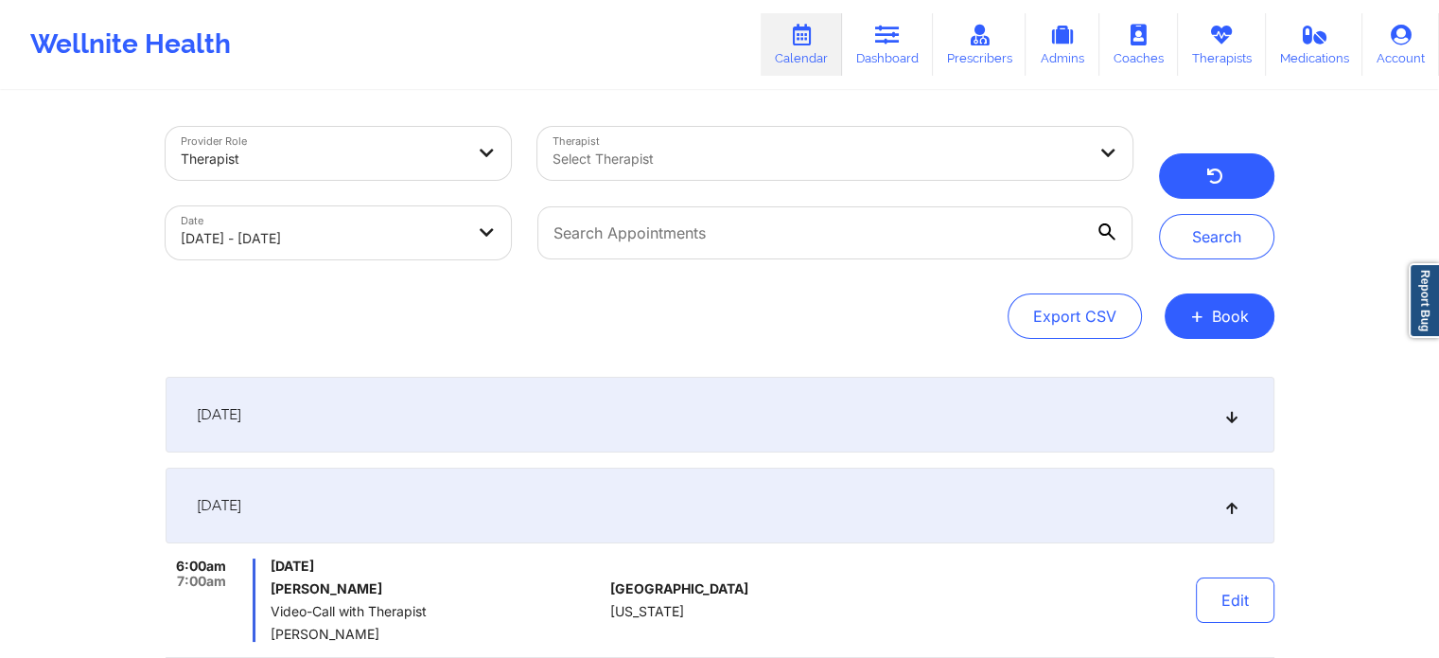
click at [1215, 171] on icon "button" at bounding box center [1215, 178] width 18 height 15
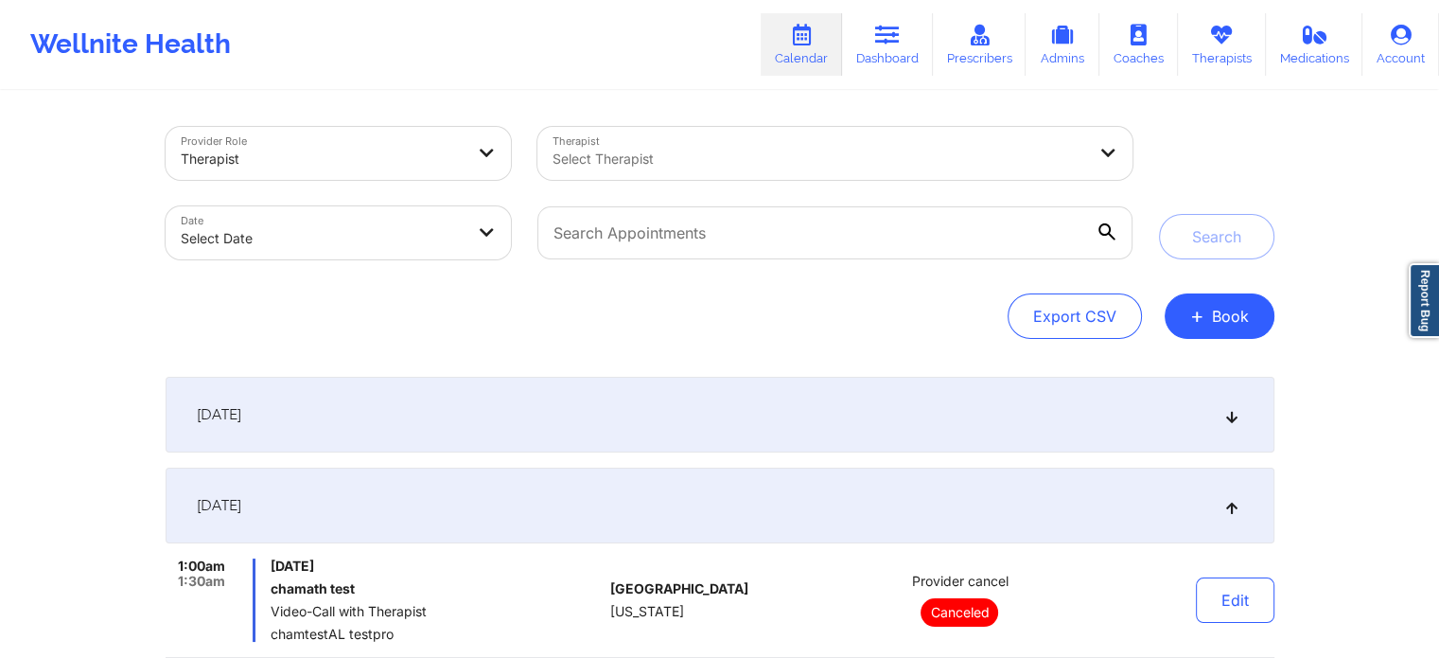
select select "2025-8"
select select "2025-9"
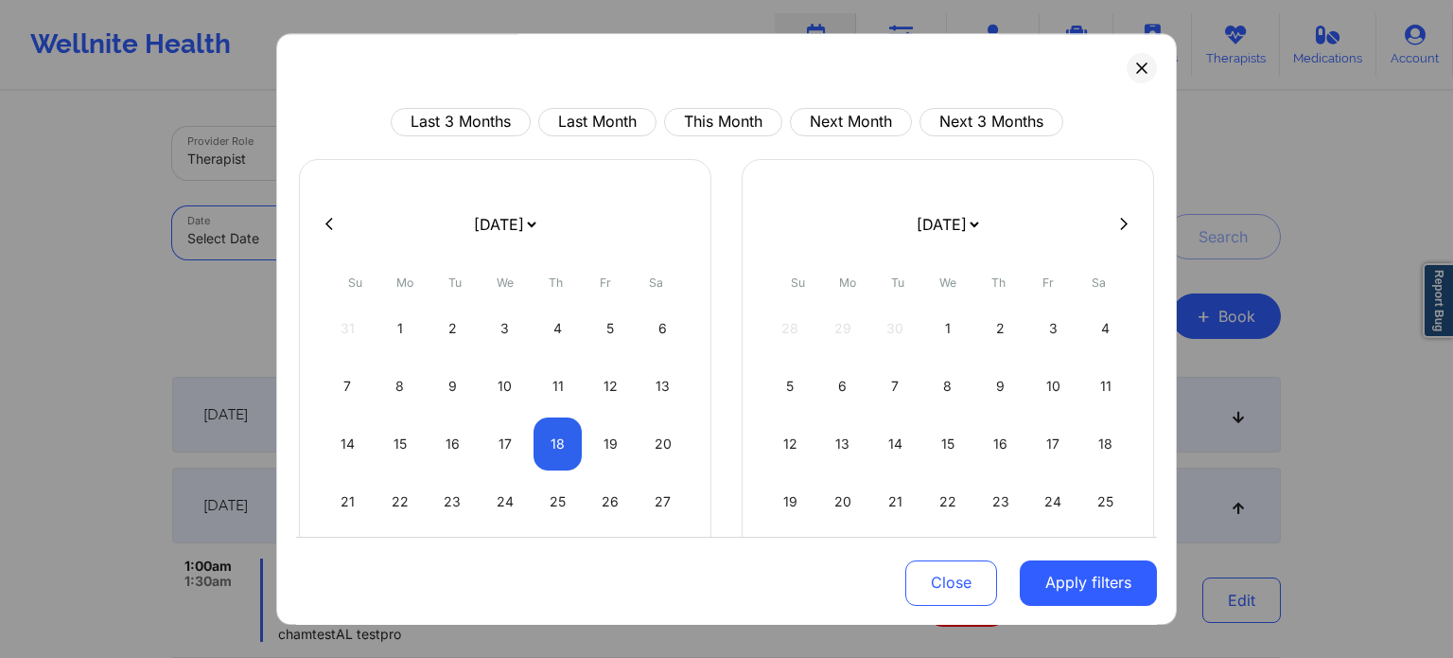
click at [395, 238] on body "Wellnite Health Calendar Dashboard Prescribers Admins Coaches Therapists Medica…" at bounding box center [726, 329] width 1453 height 658
click at [927, 576] on button "Close" at bounding box center [952, 581] width 92 height 45
